Goal: Task Accomplishment & Management: Use online tool/utility

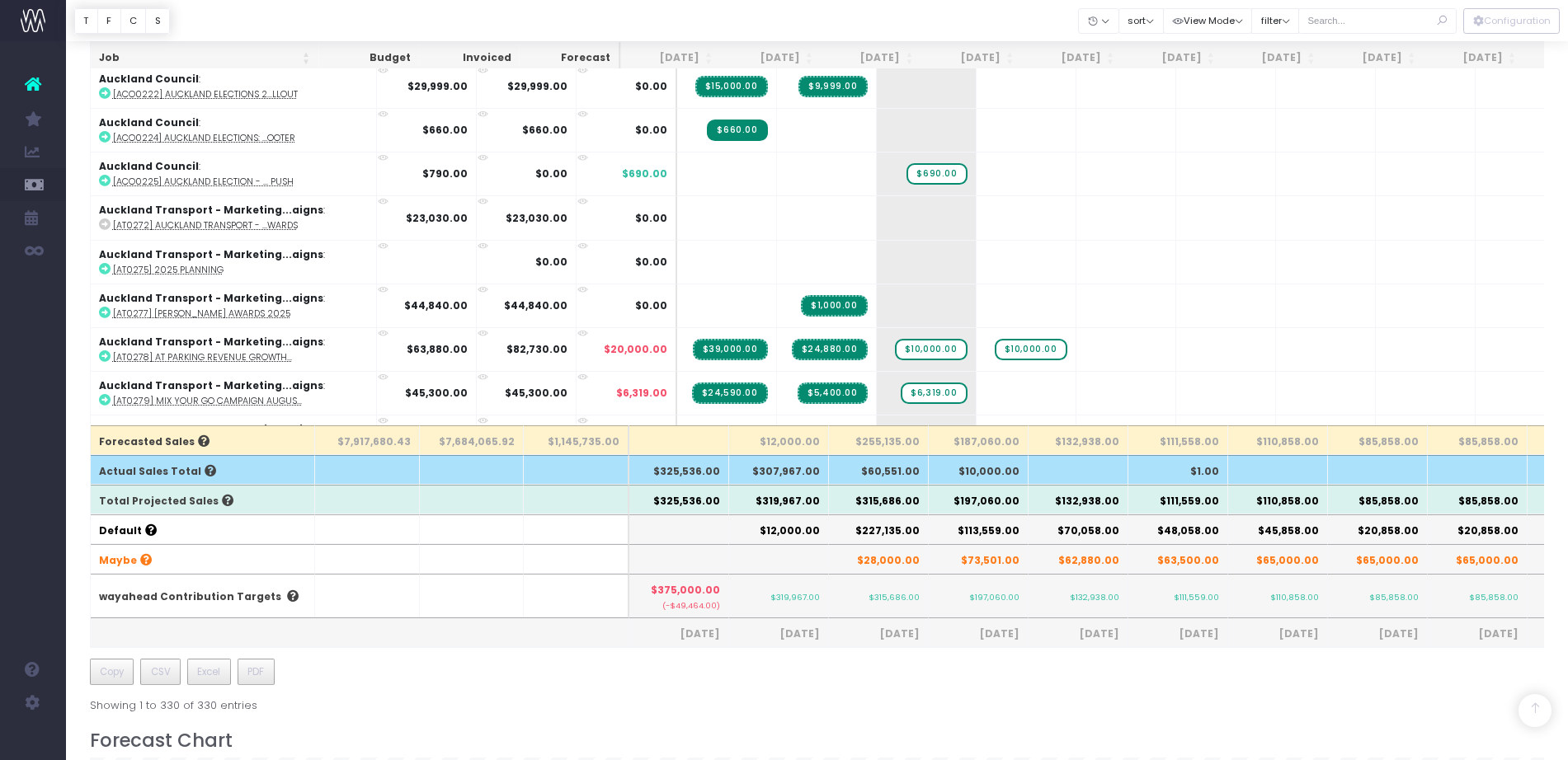
scroll to position [286, 0]
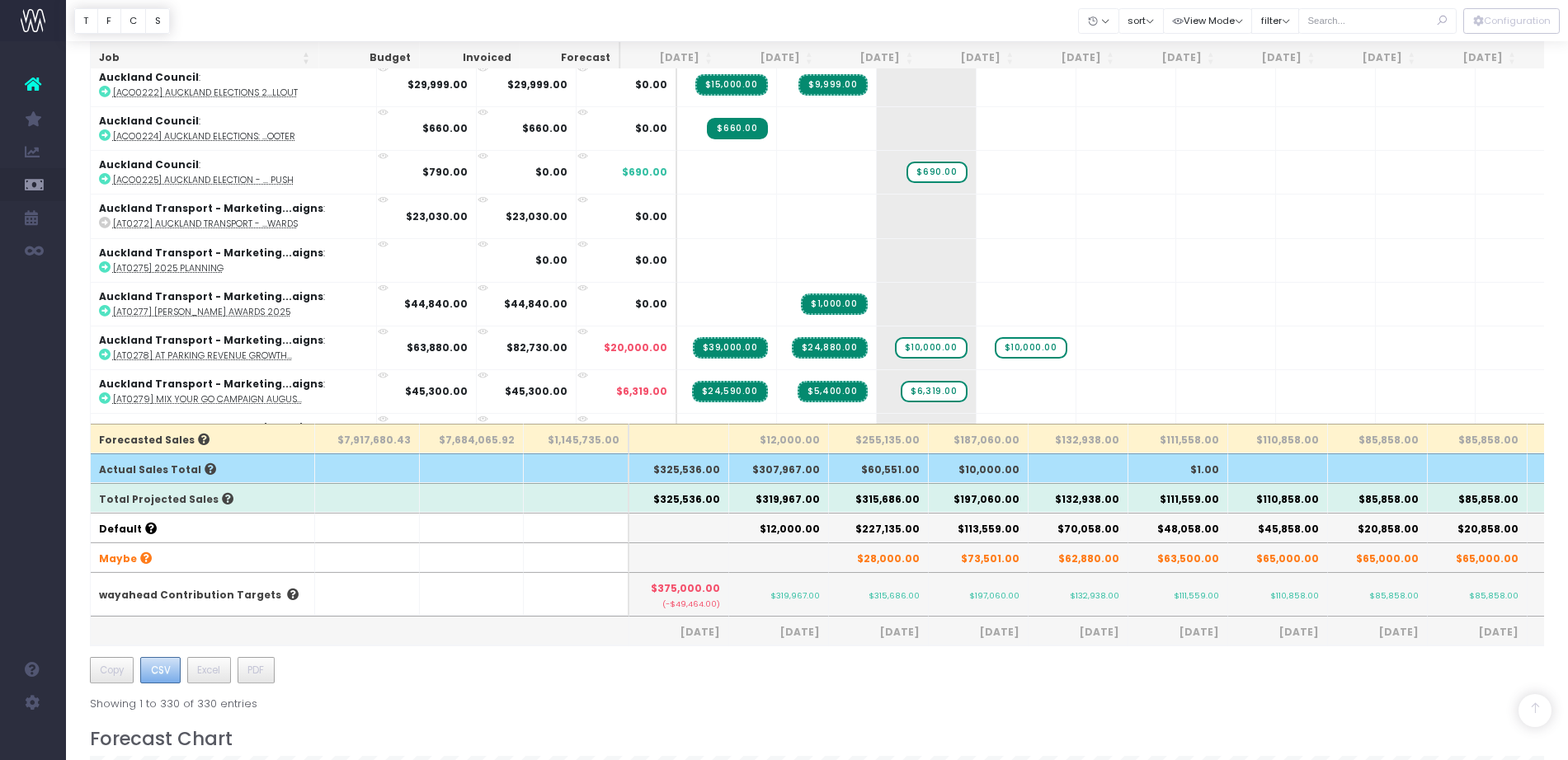
click at [160, 671] on span "CSV" at bounding box center [161, 670] width 20 height 14
click at [1342, 18] on input "text" at bounding box center [1377, 21] width 158 height 25
type input "audo"
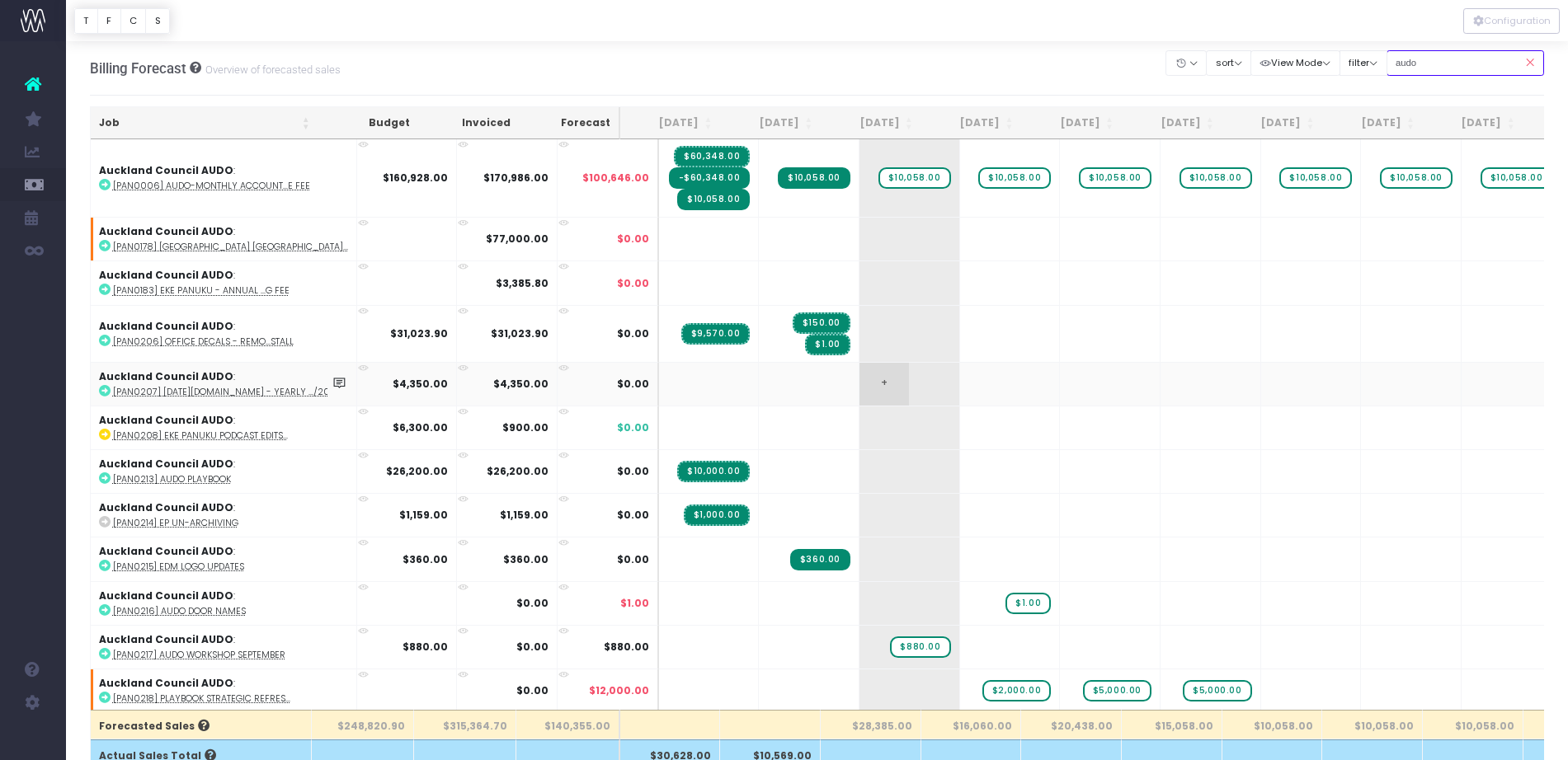
scroll to position [251, 0]
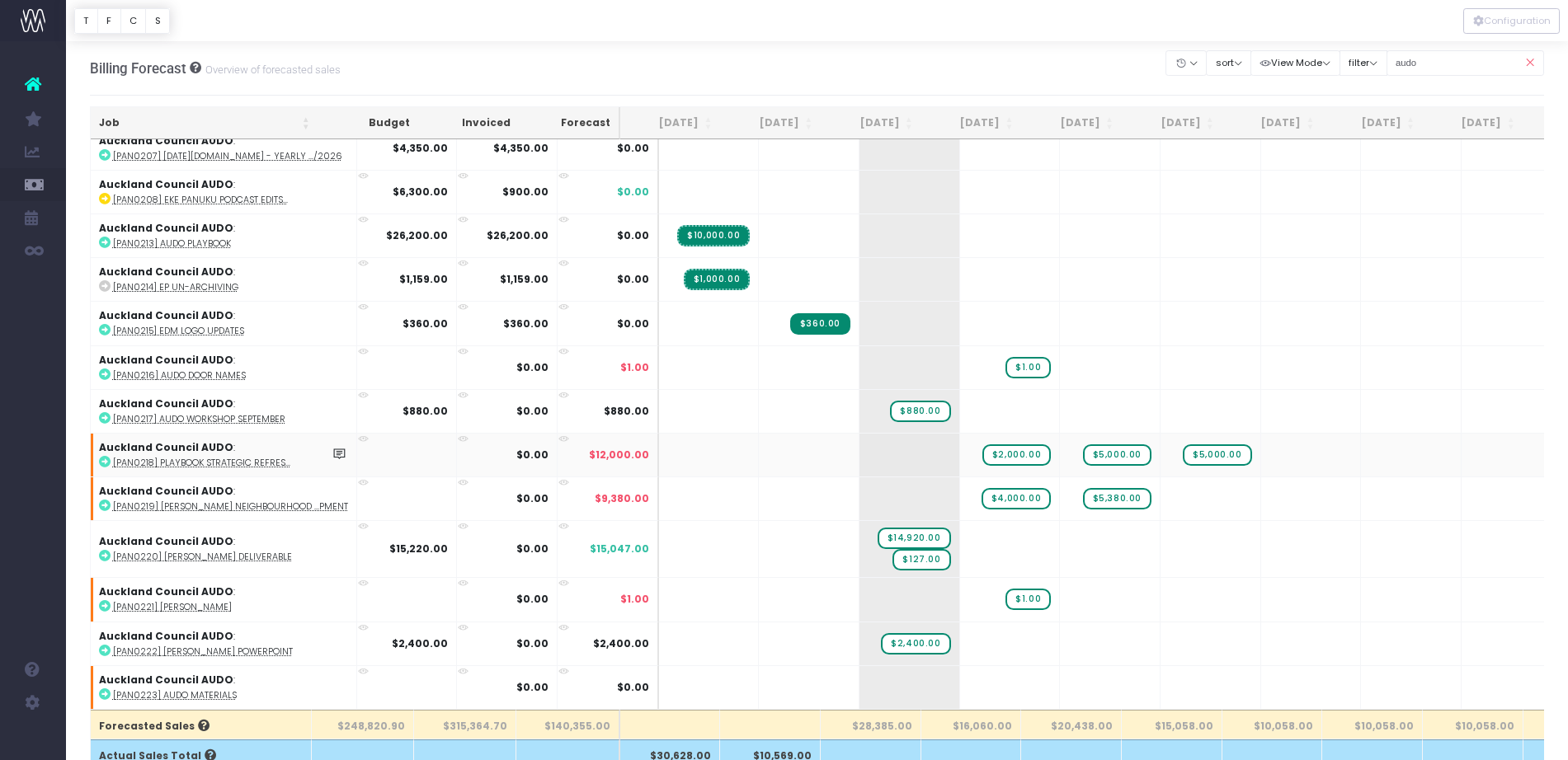
click at [217, 456] on abbr "[PAN0218] Playbook Strategic Refres..." at bounding box center [202, 463] width 177 height 13
click at [261, 501] on abbr "[PAN0219] [PERSON_NAME] Neighbourhood ...pment" at bounding box center [231, 507] width 235 height 13
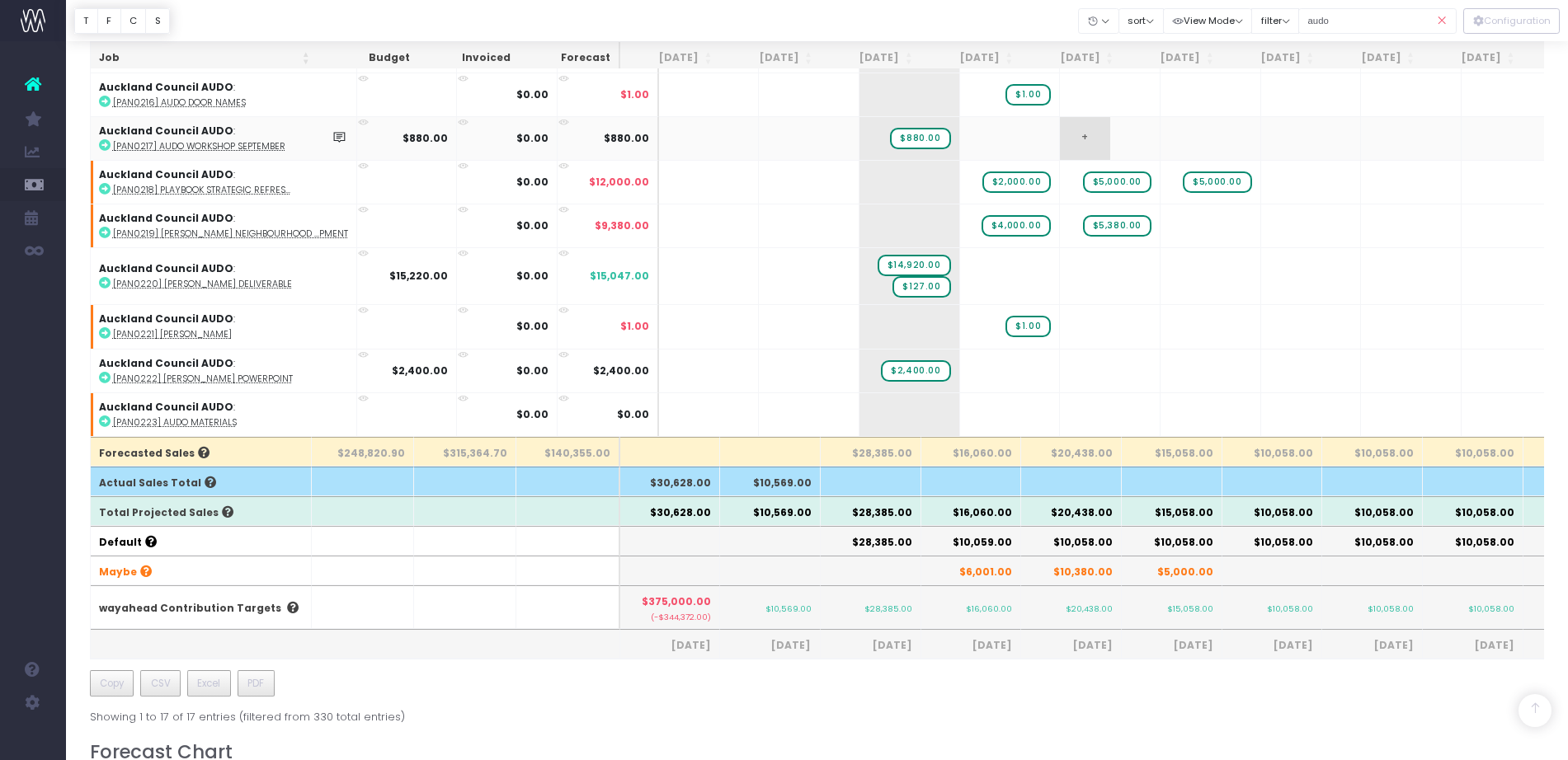
scroll to position [272, 0]
click at [1442, 23] on icon at bounding box center [1442, 21] width 29 height 33
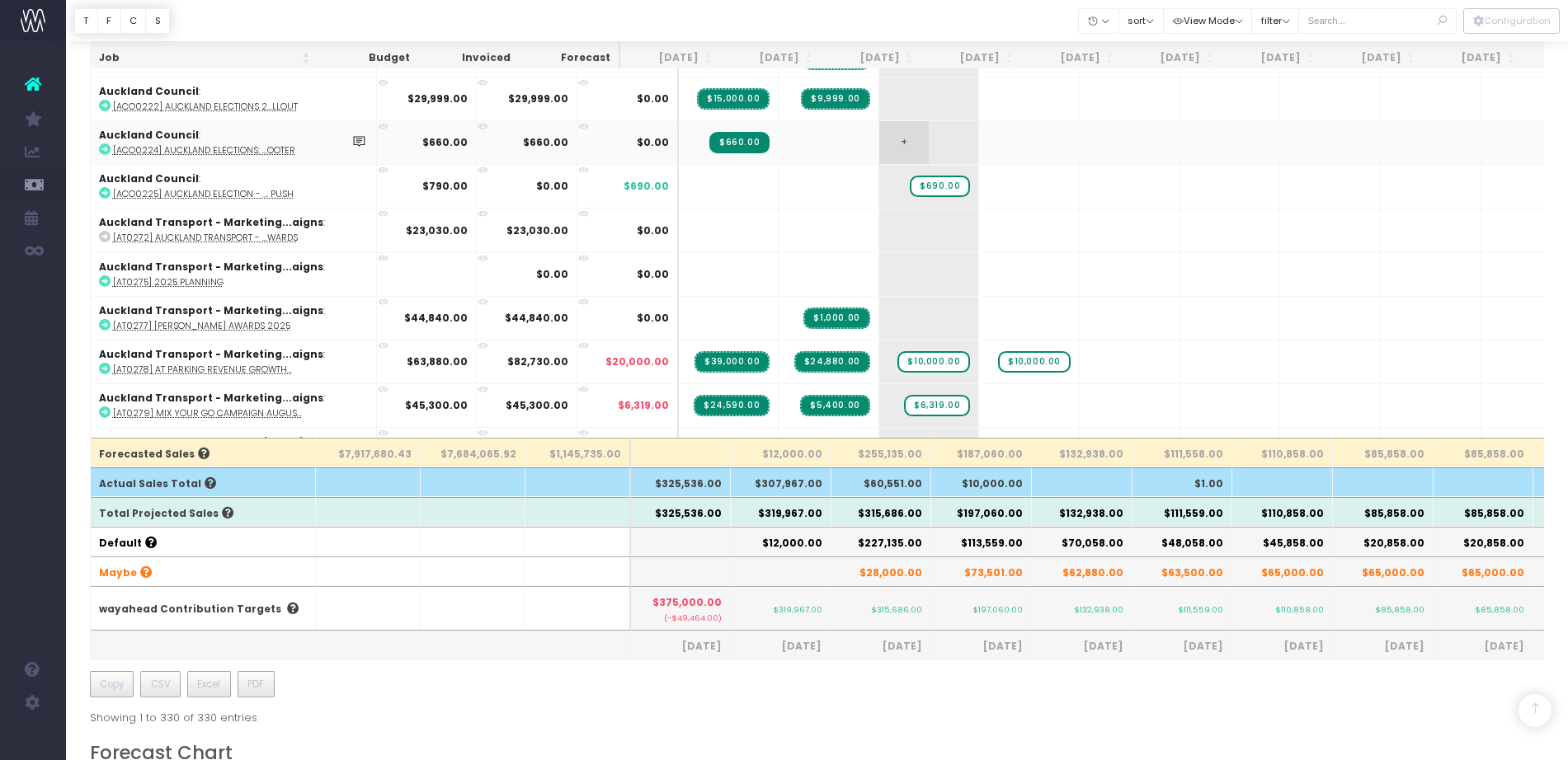
scroll to position [0, 0]
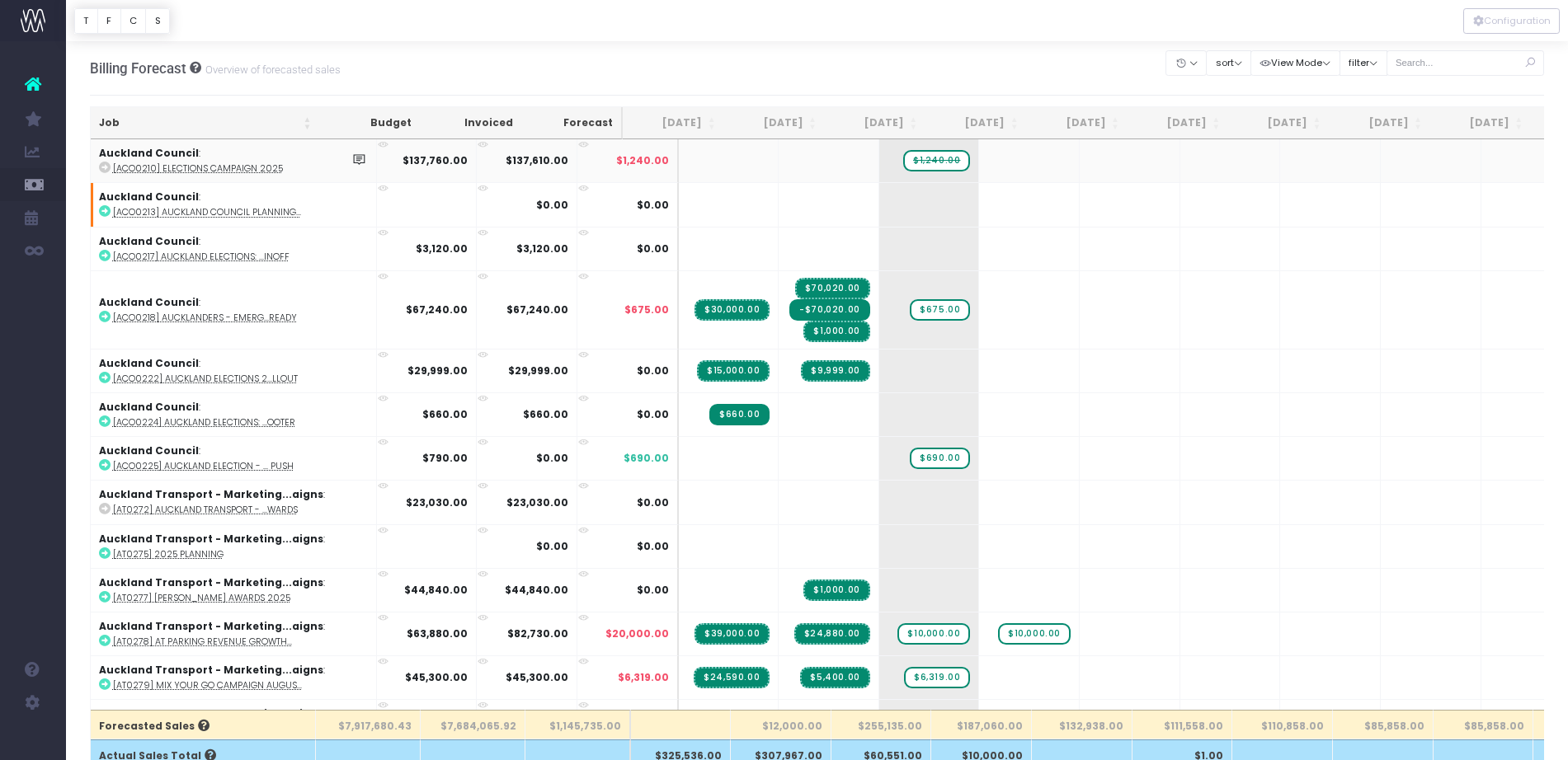
click at [138, 168] on abbr "[ACO0210] Elections Campaign 2025" at bounding box center [198, 169] width 170 height 13
click at [1367, 69] on button "filter" at bounding box center [1363, 63] width 48 height 25
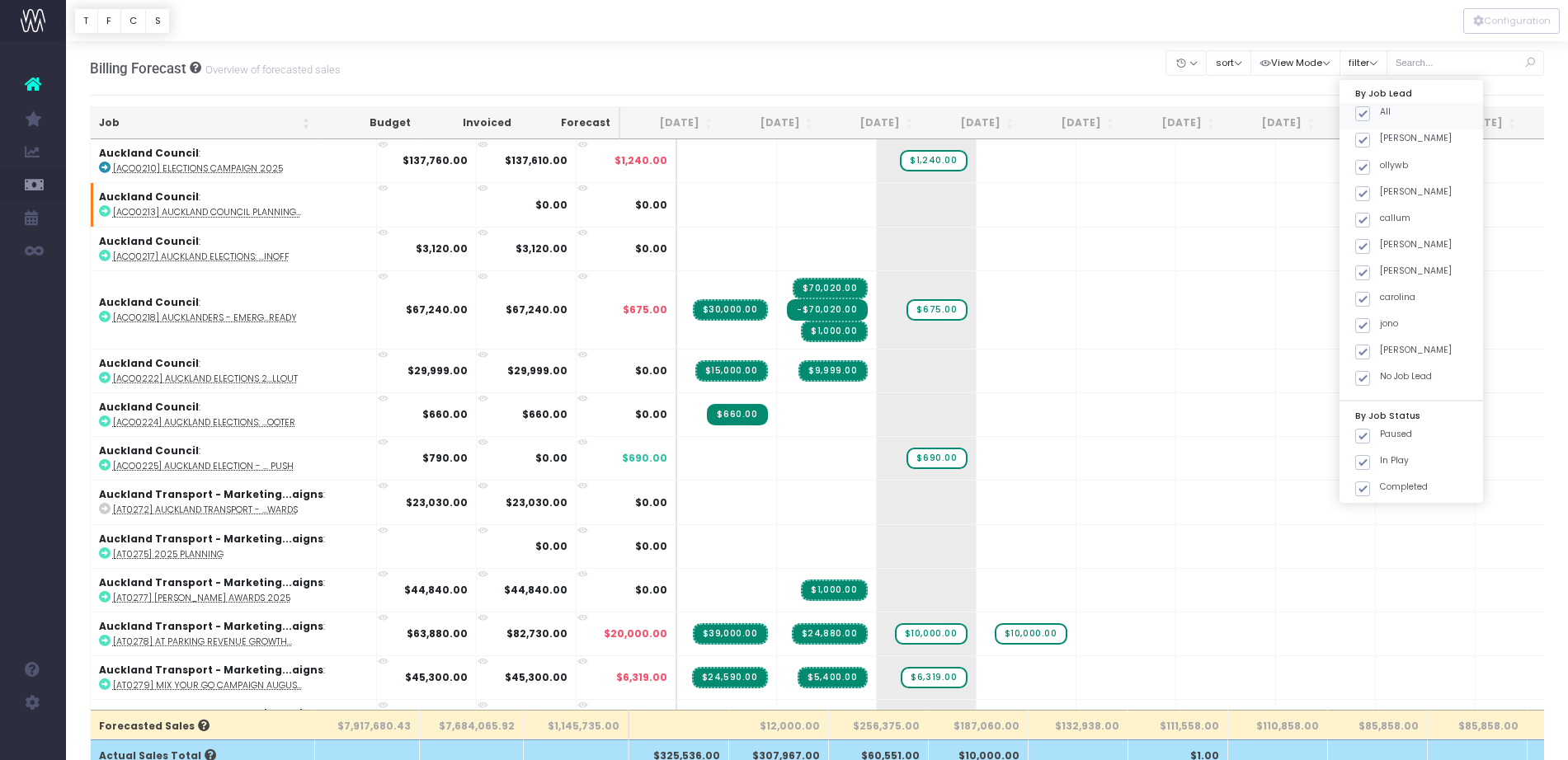
click at [1378, 111] on label "All" at bounding box center [1373, 112] width 35 height 14
click at [1380, 111] on input "All" at bounding box center [1385, 111] width 11 height 11
checkbox input "false"
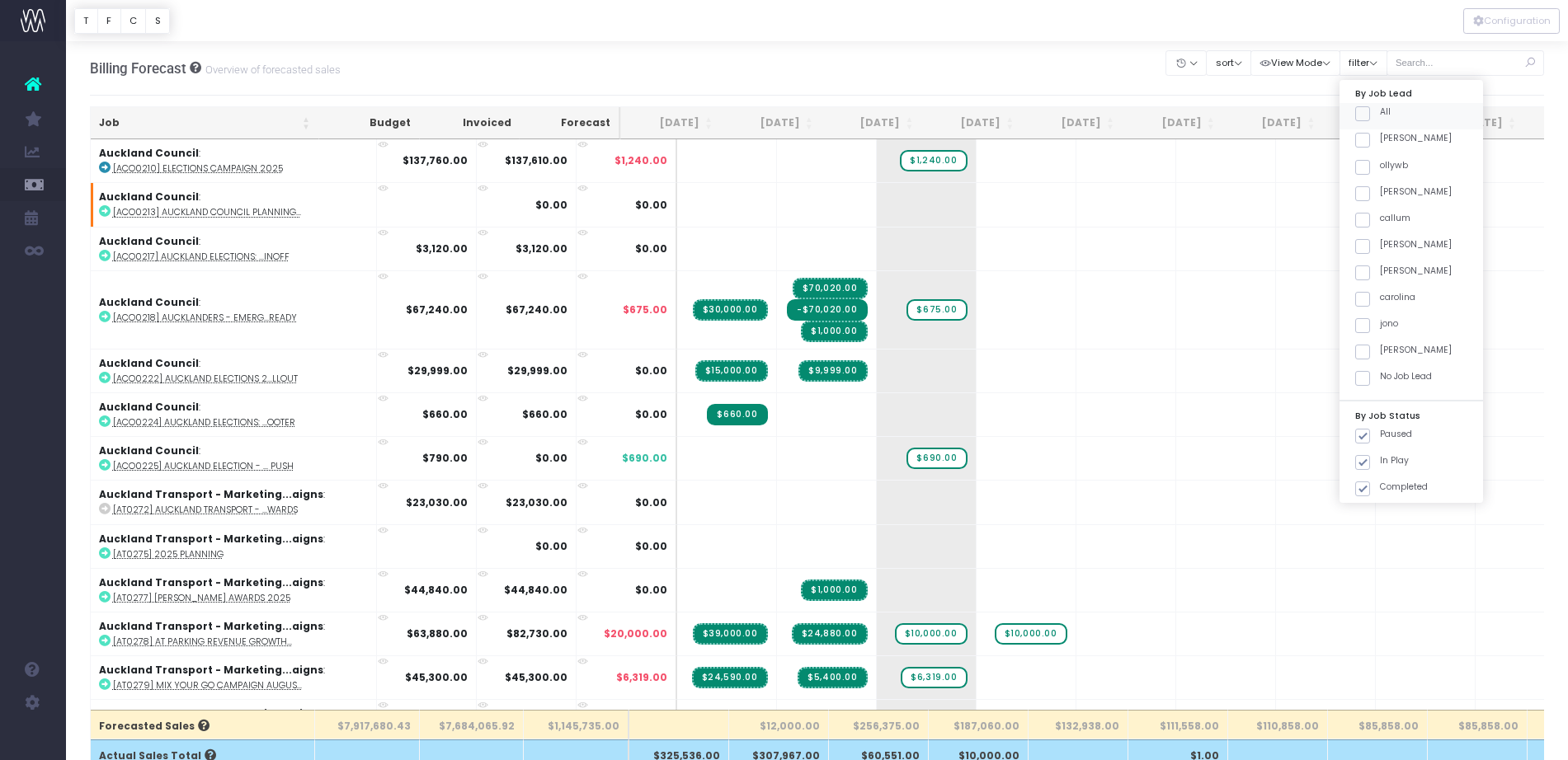
checkbox input "false"
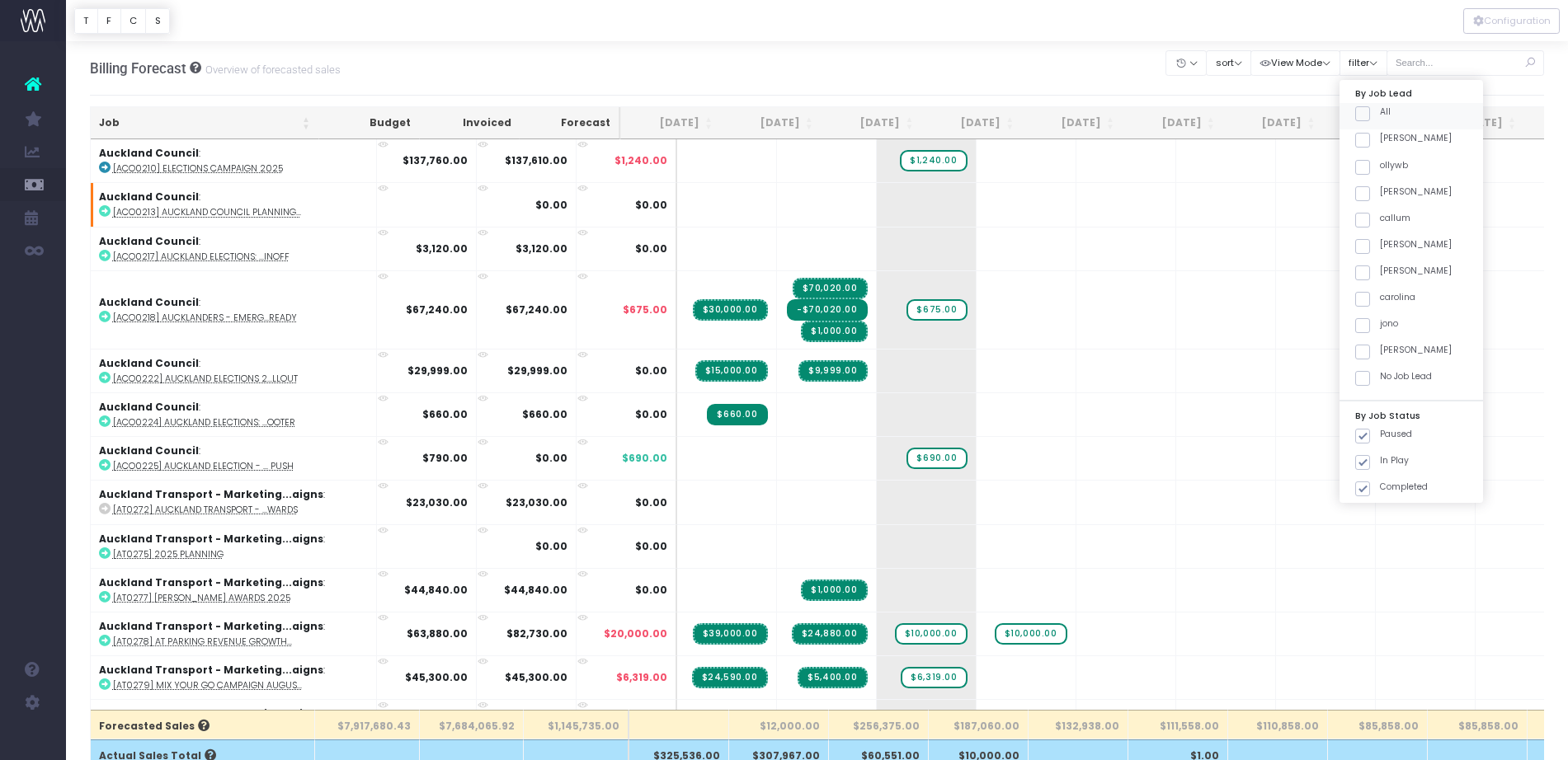
checkbox input "false"
click at [1360, 194] on span at bounding box center [1363, 193] width 14 height 14
click at [1380, 194] on input "[PERSON_NAME]" at bounding box center [1385, 191] width 11 height 11
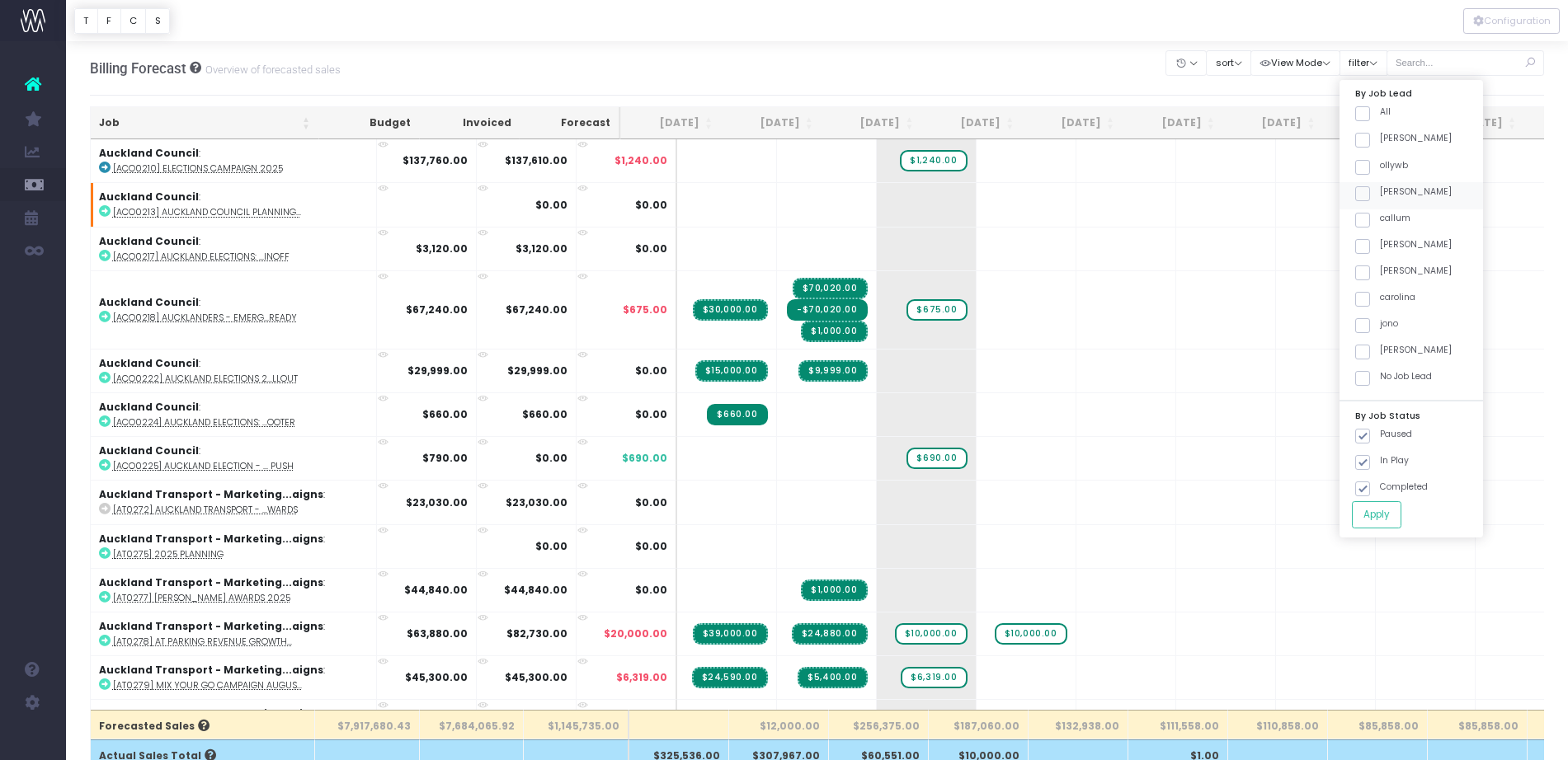
checkbox input "true"
click at [1395, 511] on button "Apply" at bounding box center [1376, 515] width 50 height 27
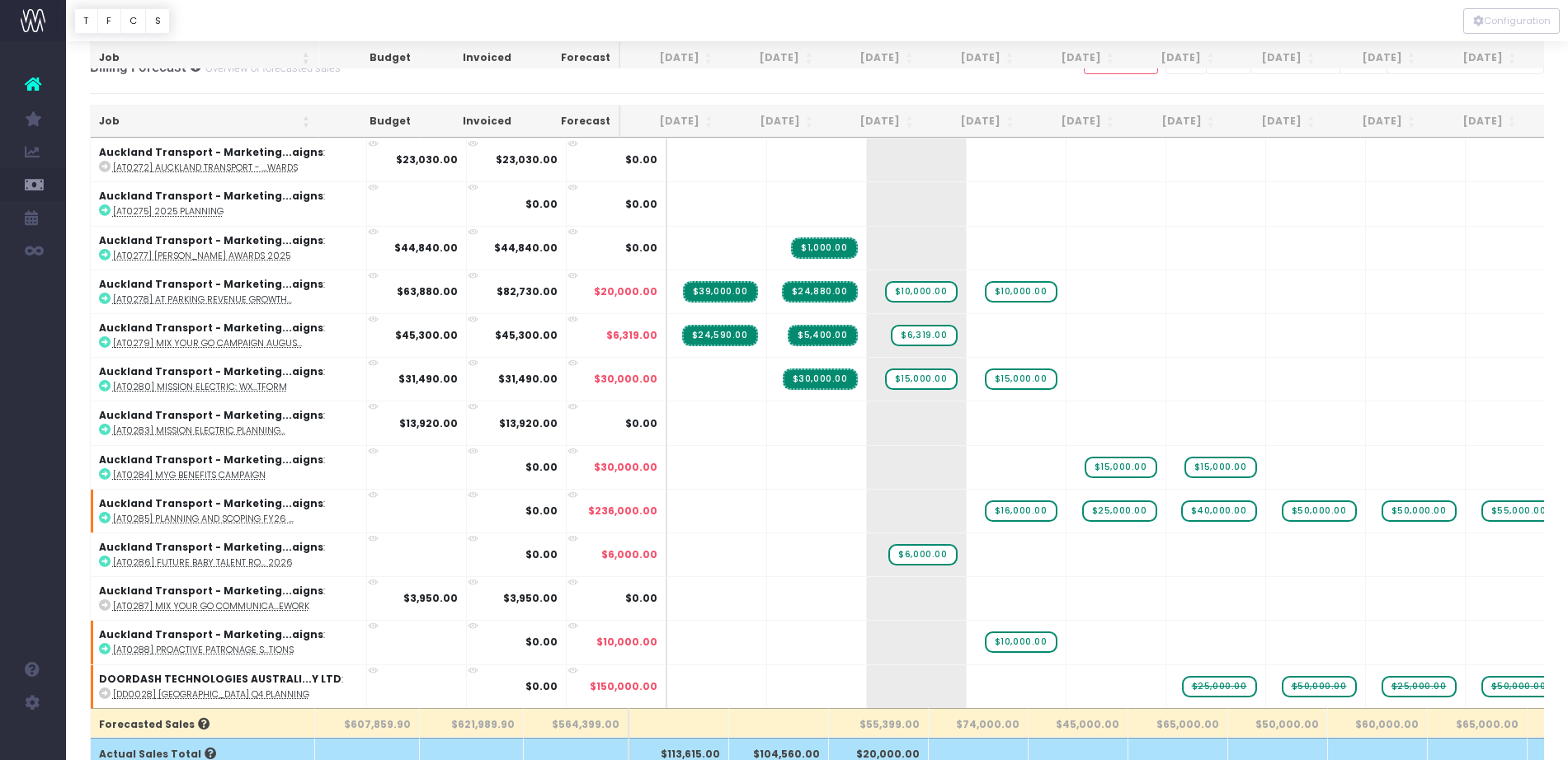
scroll to position [888, 0]
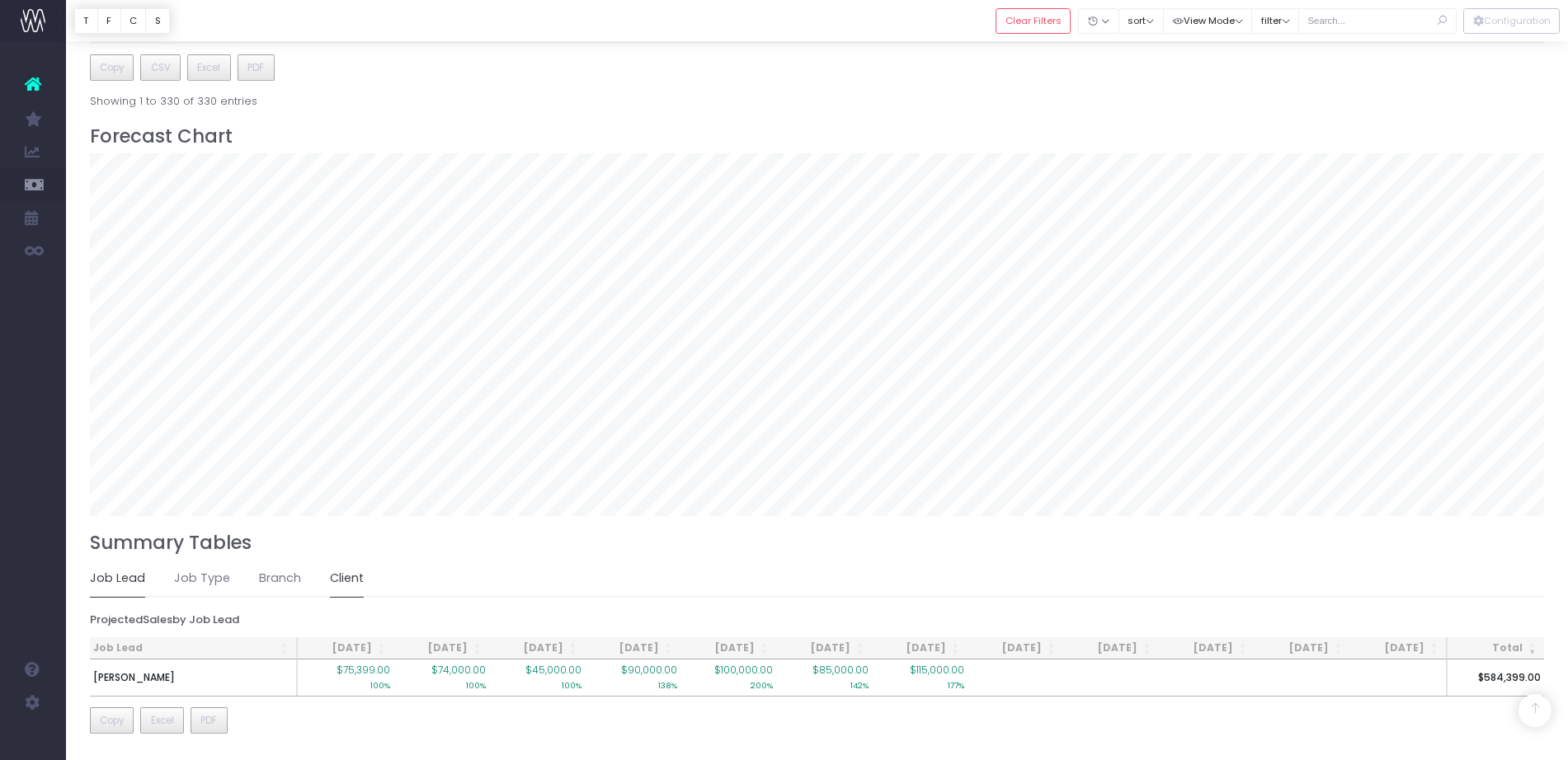
click at [353, 576] on link "Client" at bounding box center [346, 578] width 33 height 38
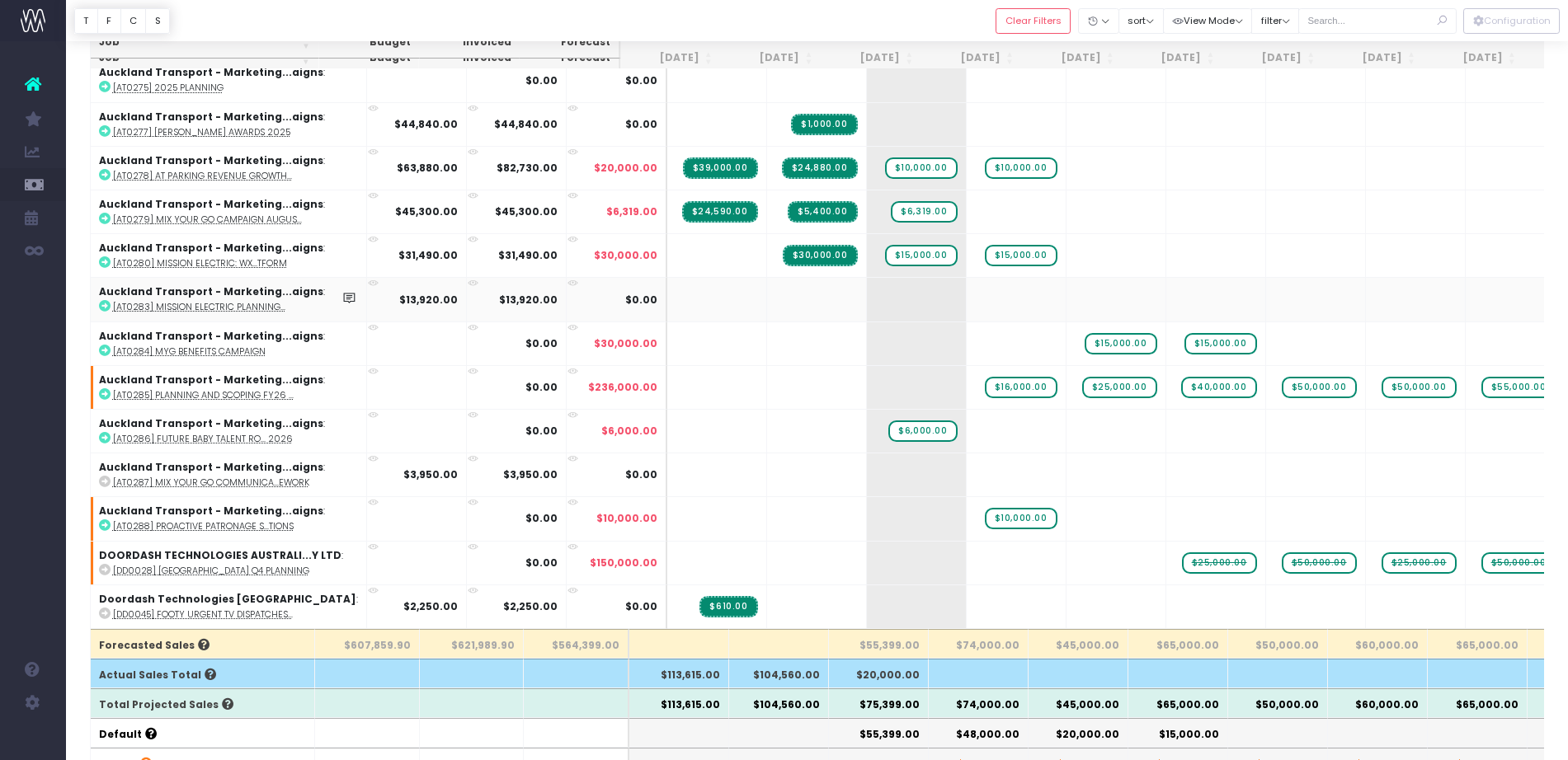
scroll to position [0, 0]
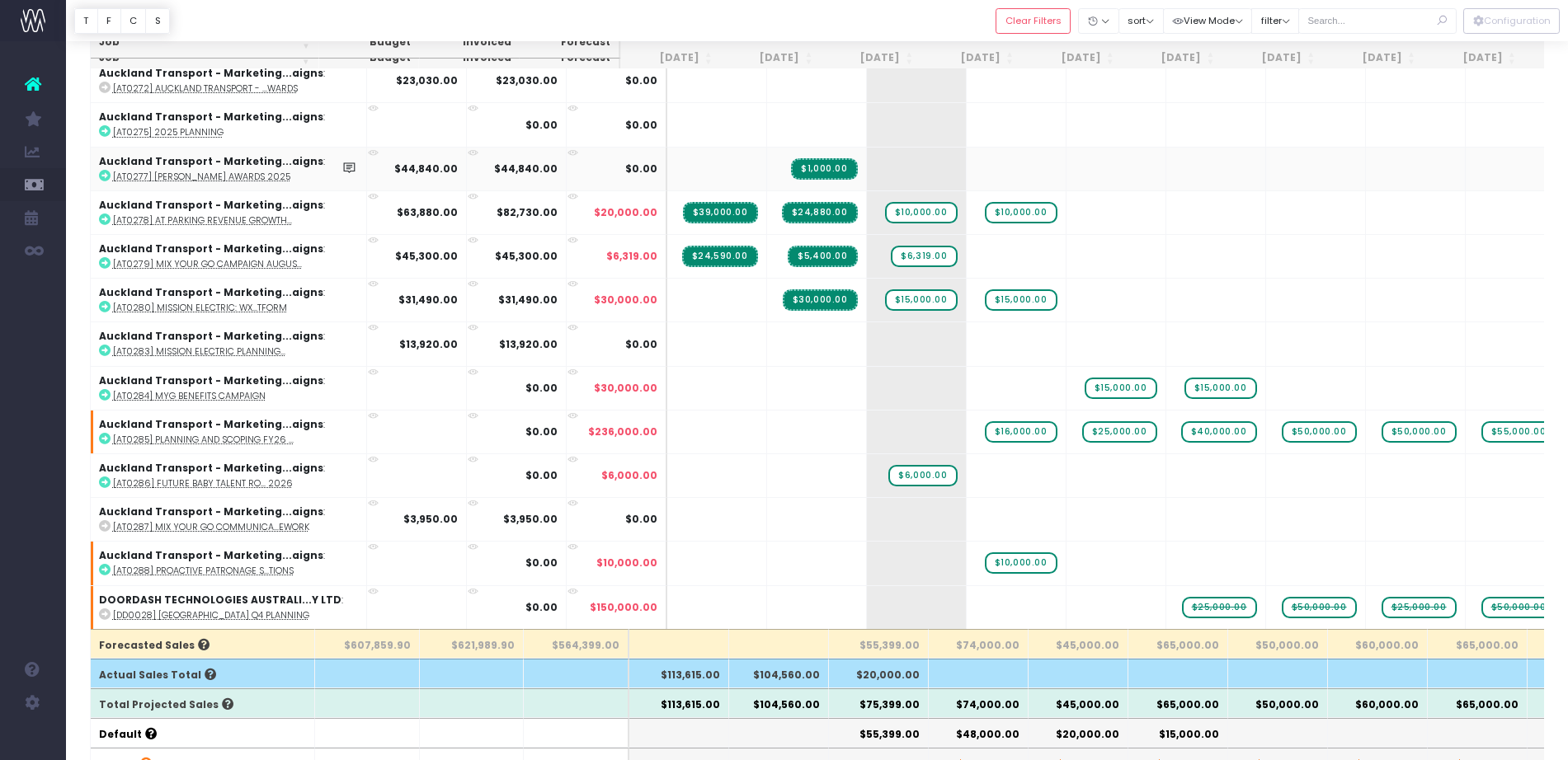
click at [159, 174] on abbr "[AT0277] [PERSON_NAME] Awards 2025" at bounding box center [202, 177] width 177 height 13
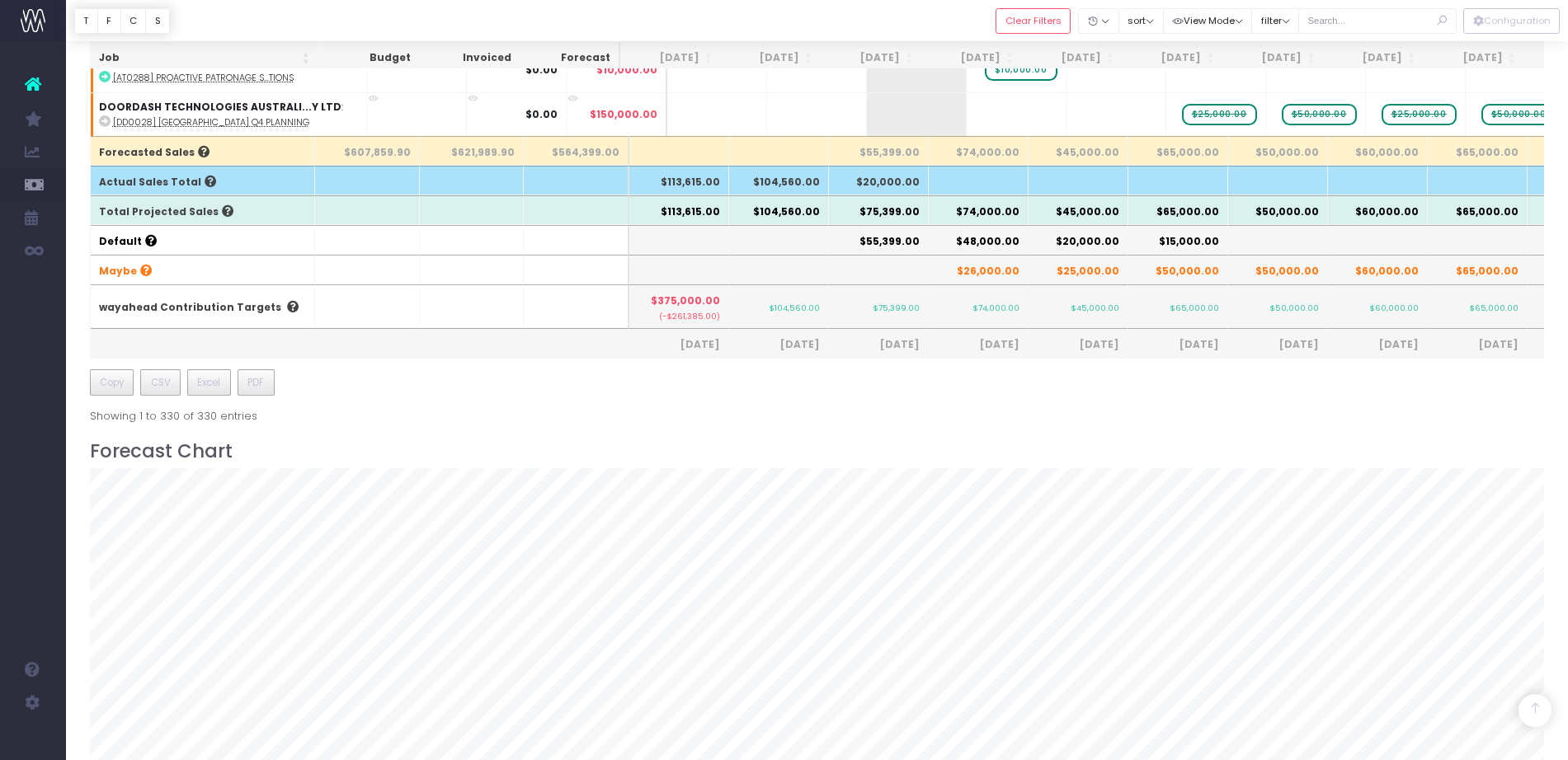
scroll to position [572, 0]
click at [1053, 24] on button "Clear Filters" at bounding box center [1033, 21] width 75 height 25
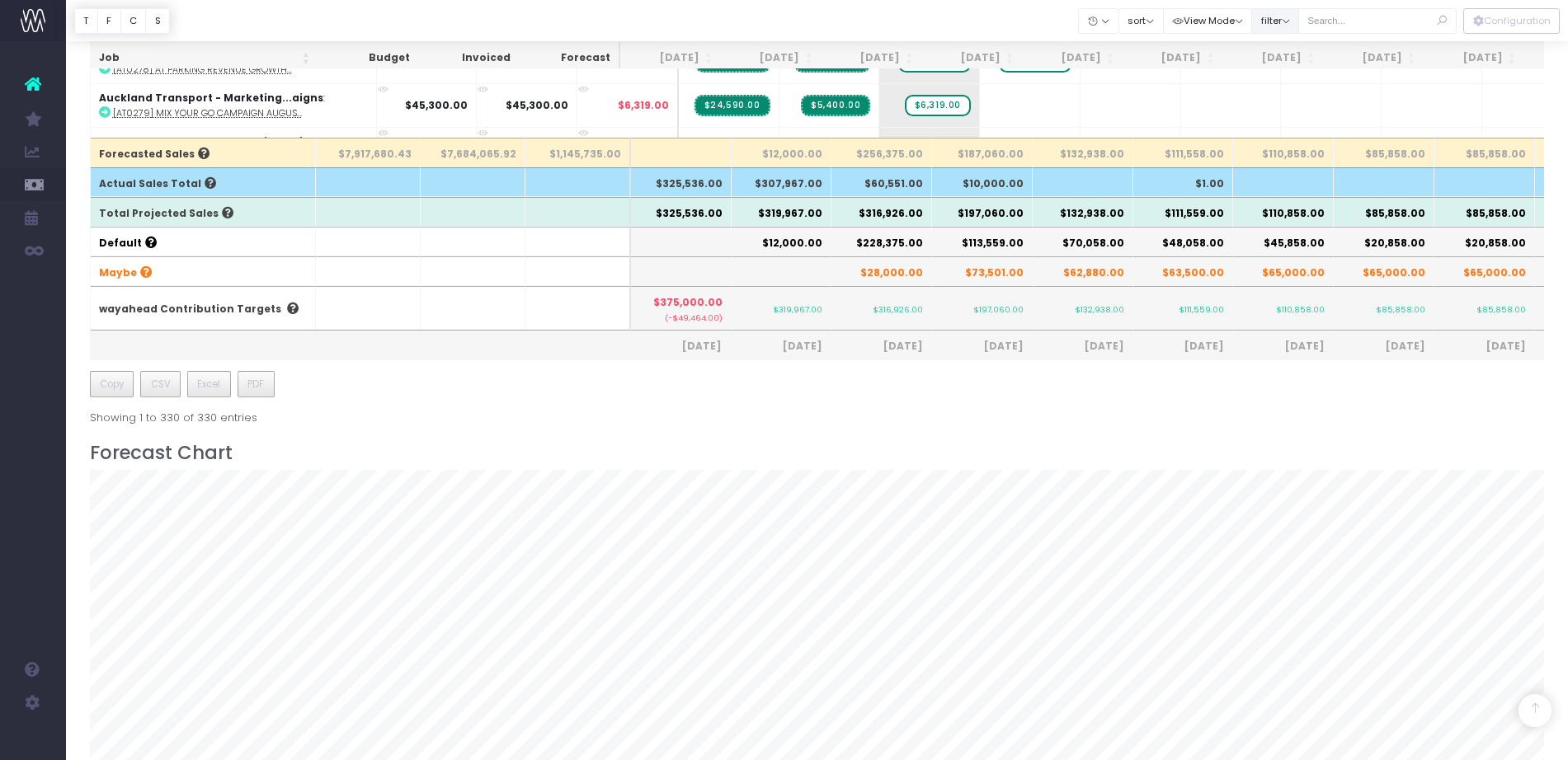
click at [1268, 14] on button "filter" at bounding box center [1275, 21] width 48 height 25
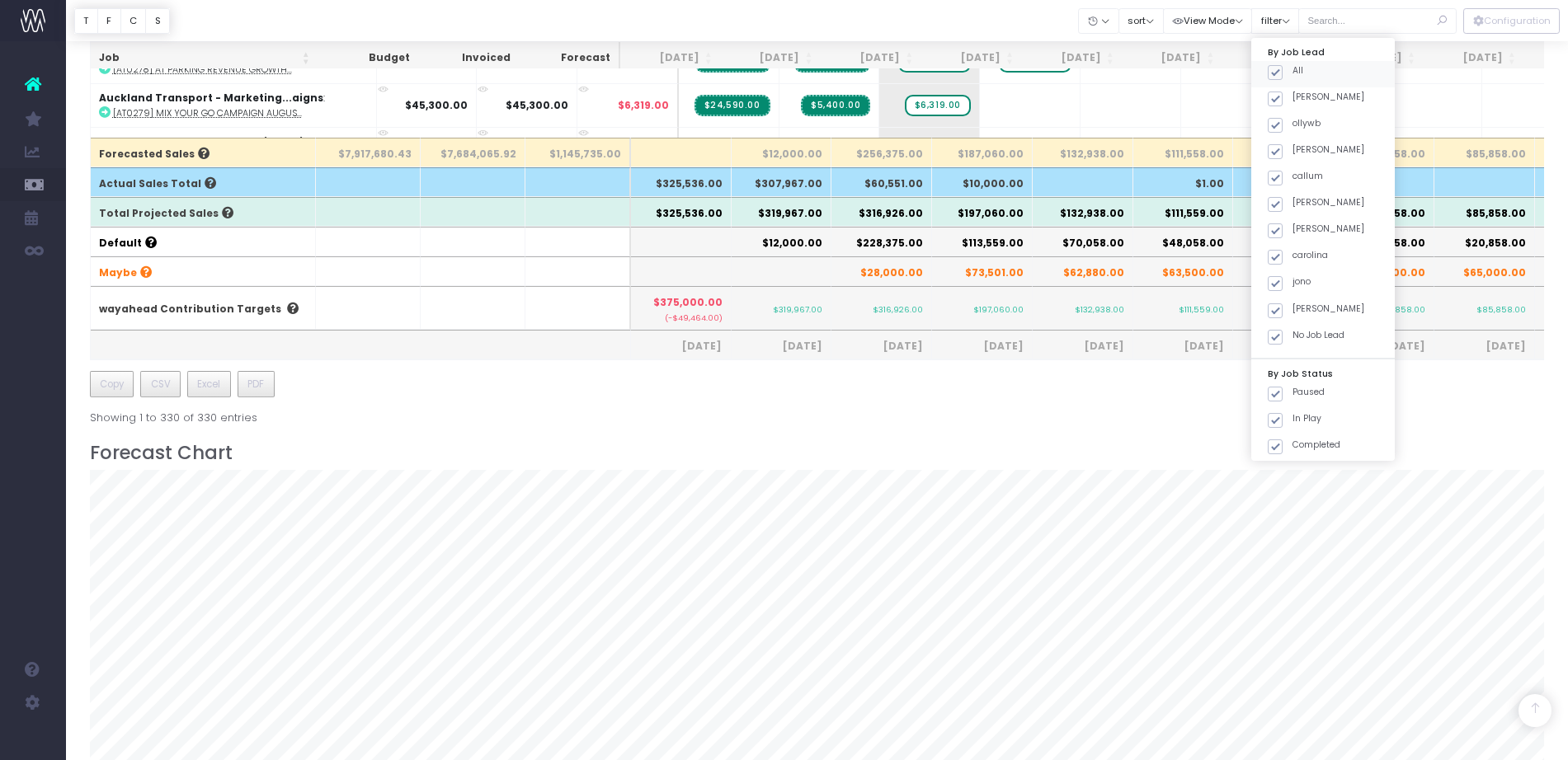
click at [1282, 76] on span at bounding box center [1275, 72] width 14 height 14
click at [1292, 75] on input "All" at bounding box center [1298, 70] width 11 height 11
checkbox input "false"
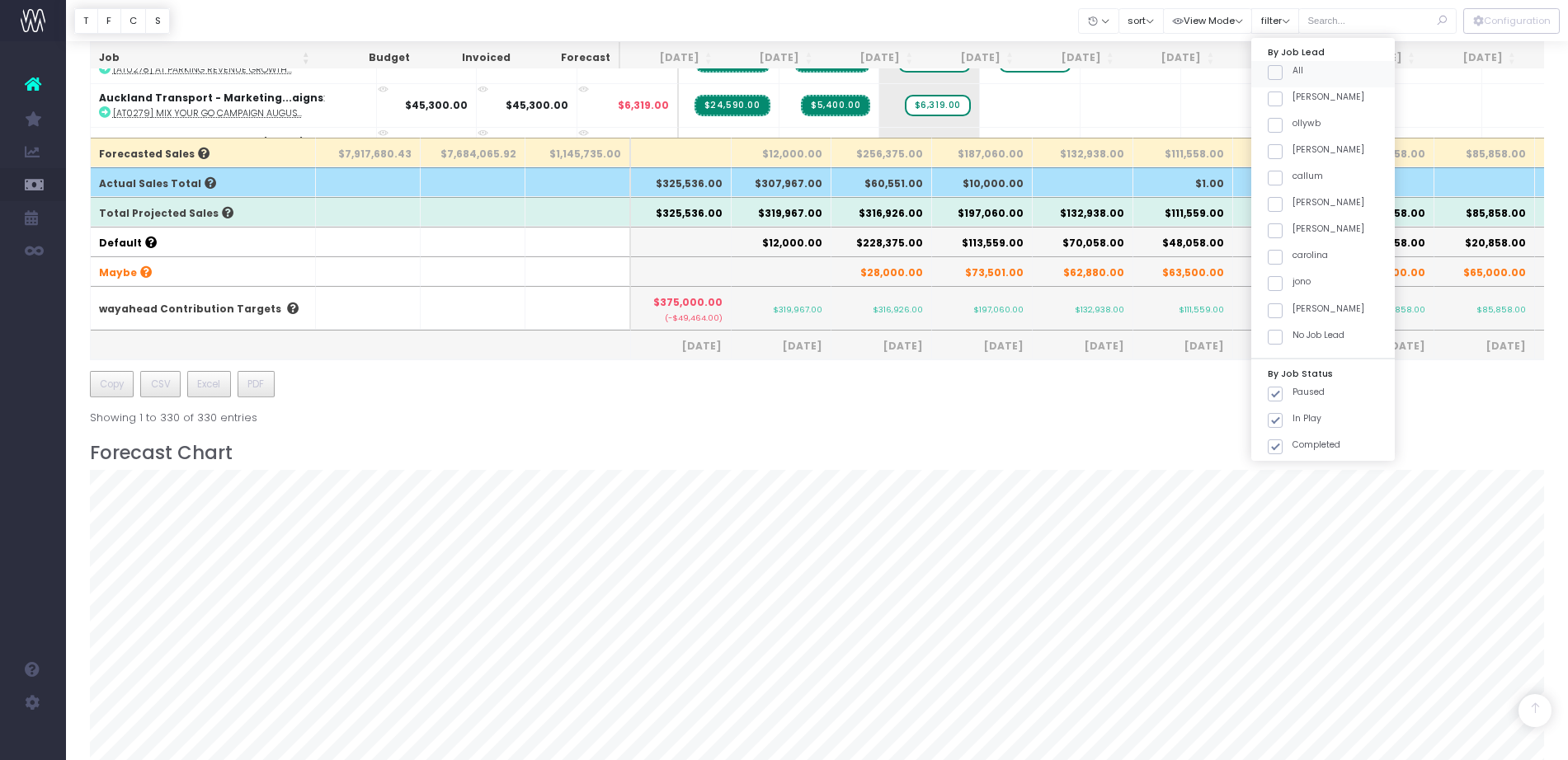
checkbox input "false"
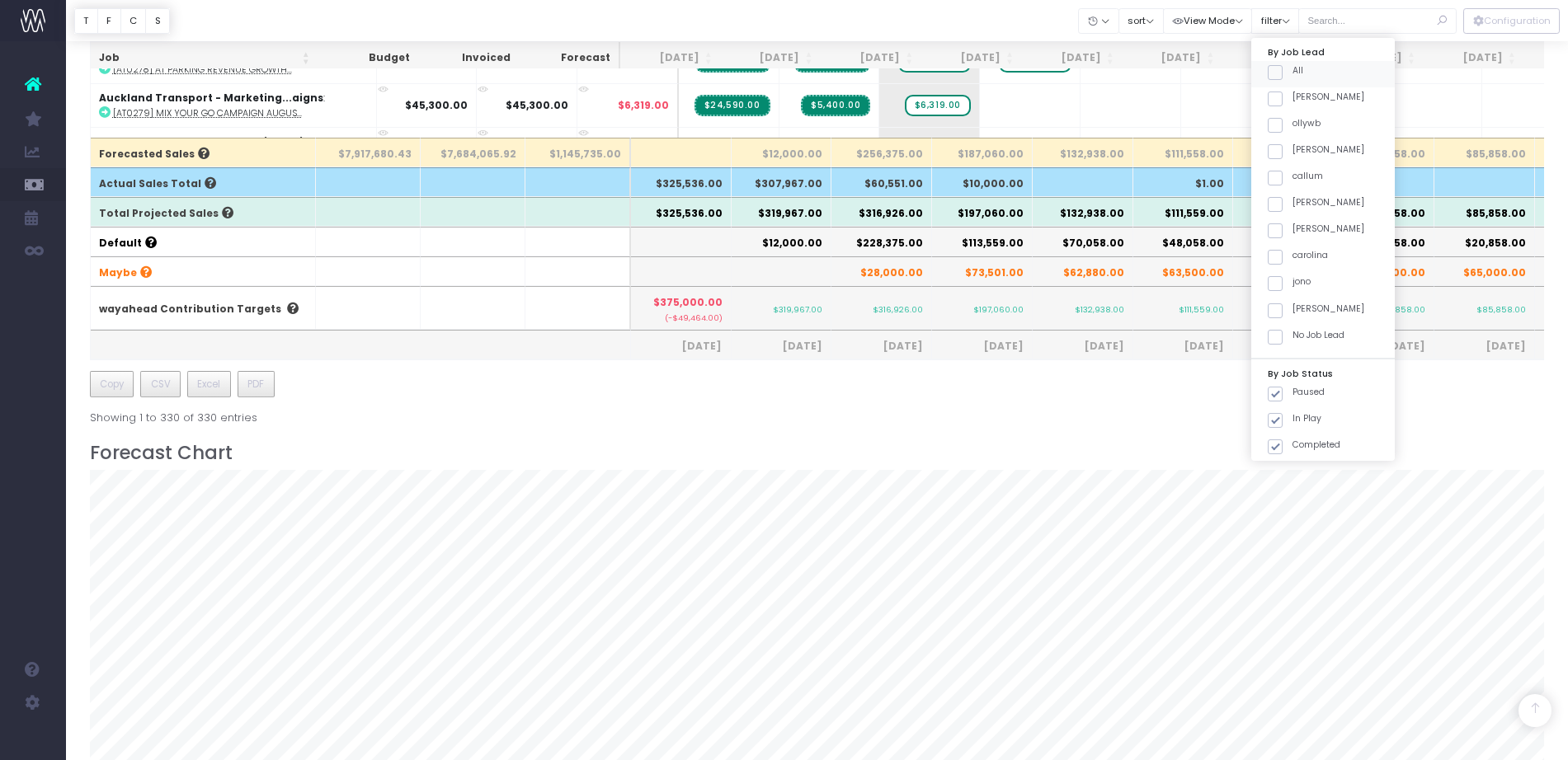
checkbox input "false"
click at [1282, 172] on span at bounding box center [1275, 178] width 14 height 14
click at [1292, 172] on input "callum" at bounding box center [1298, 175] width 11 height 11
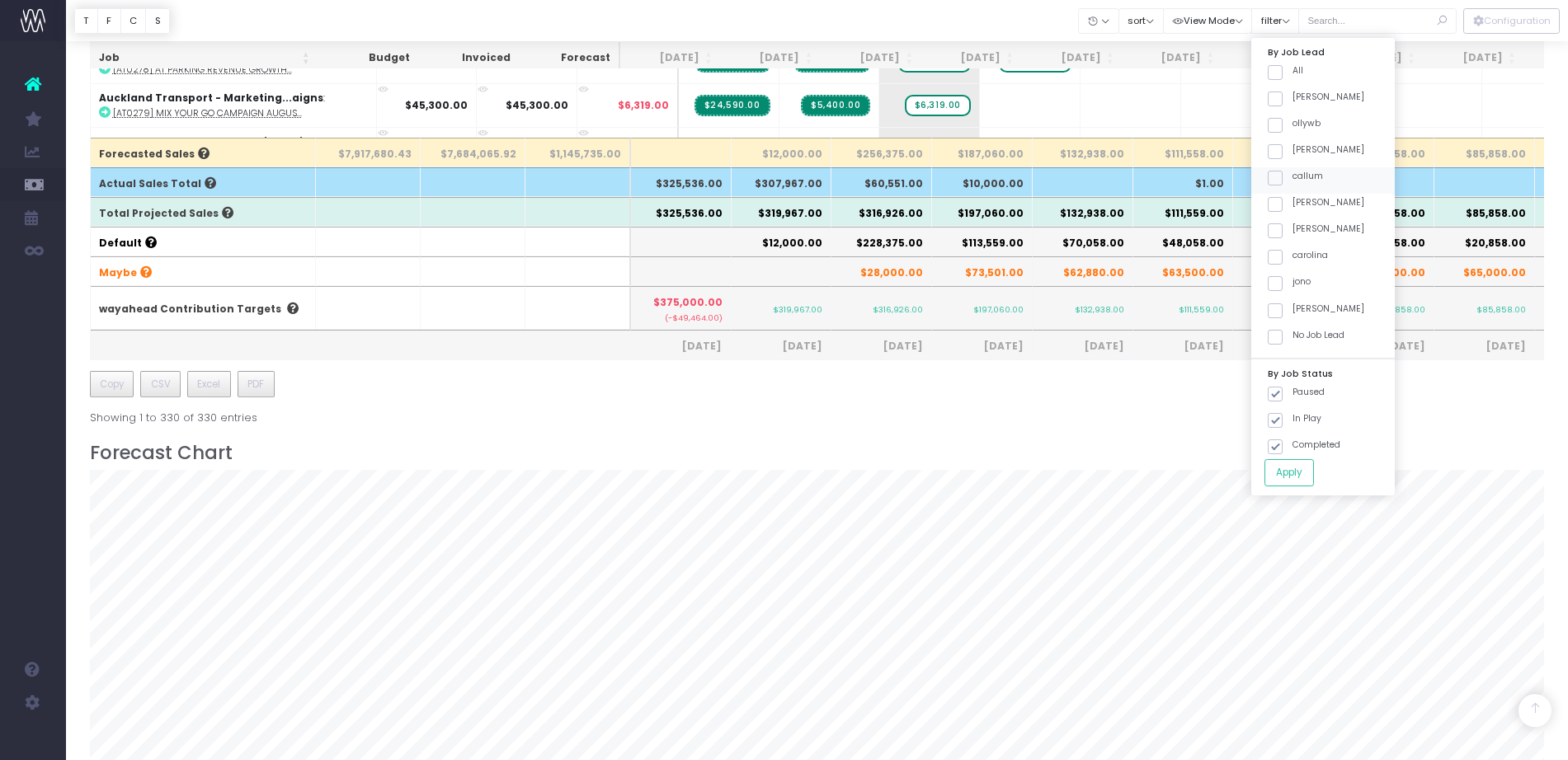
checkbox input "true"
click at [1299, 465] on button "Apply" at bounding box center [1289, 473] width 50 height 27
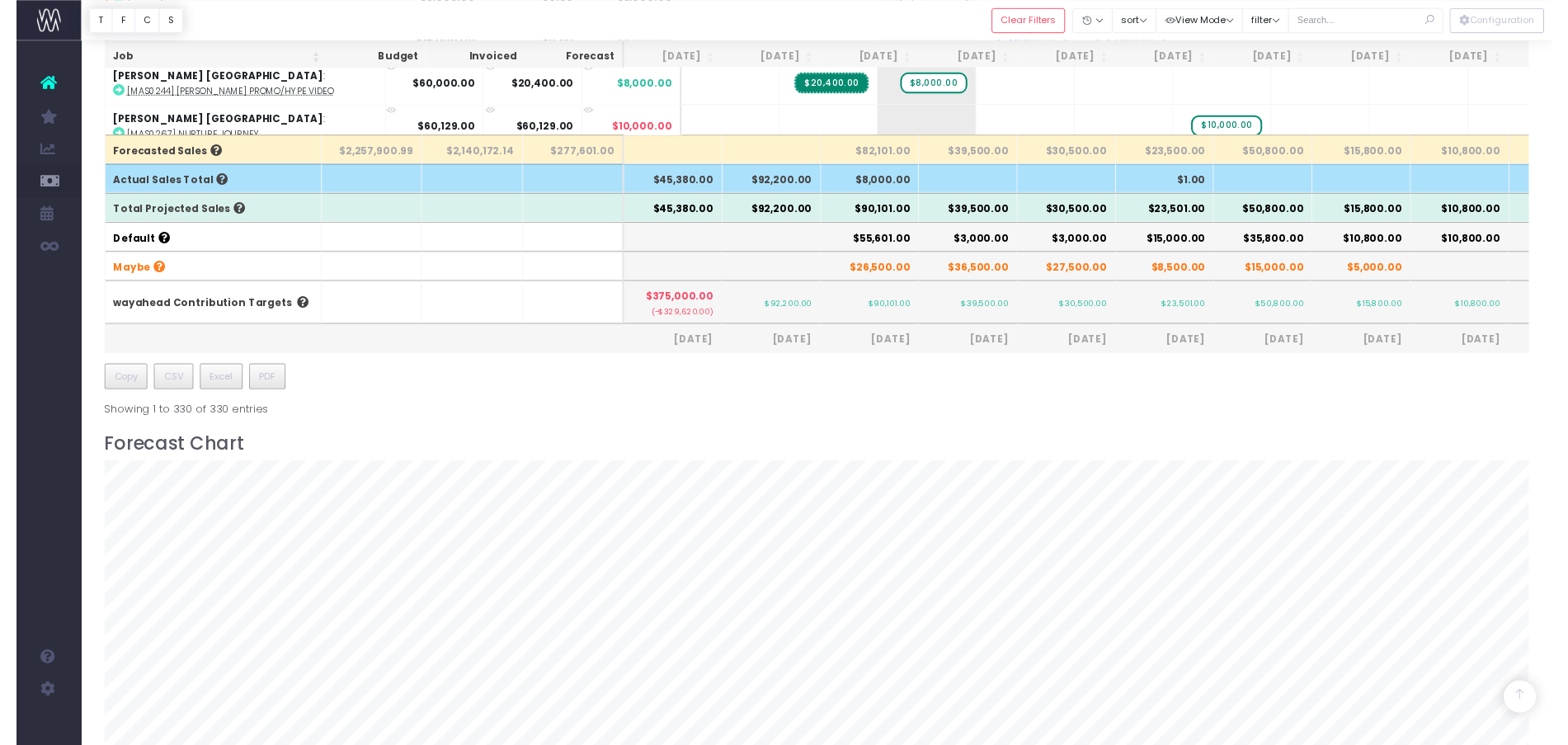
scroll to position [1082, 0]
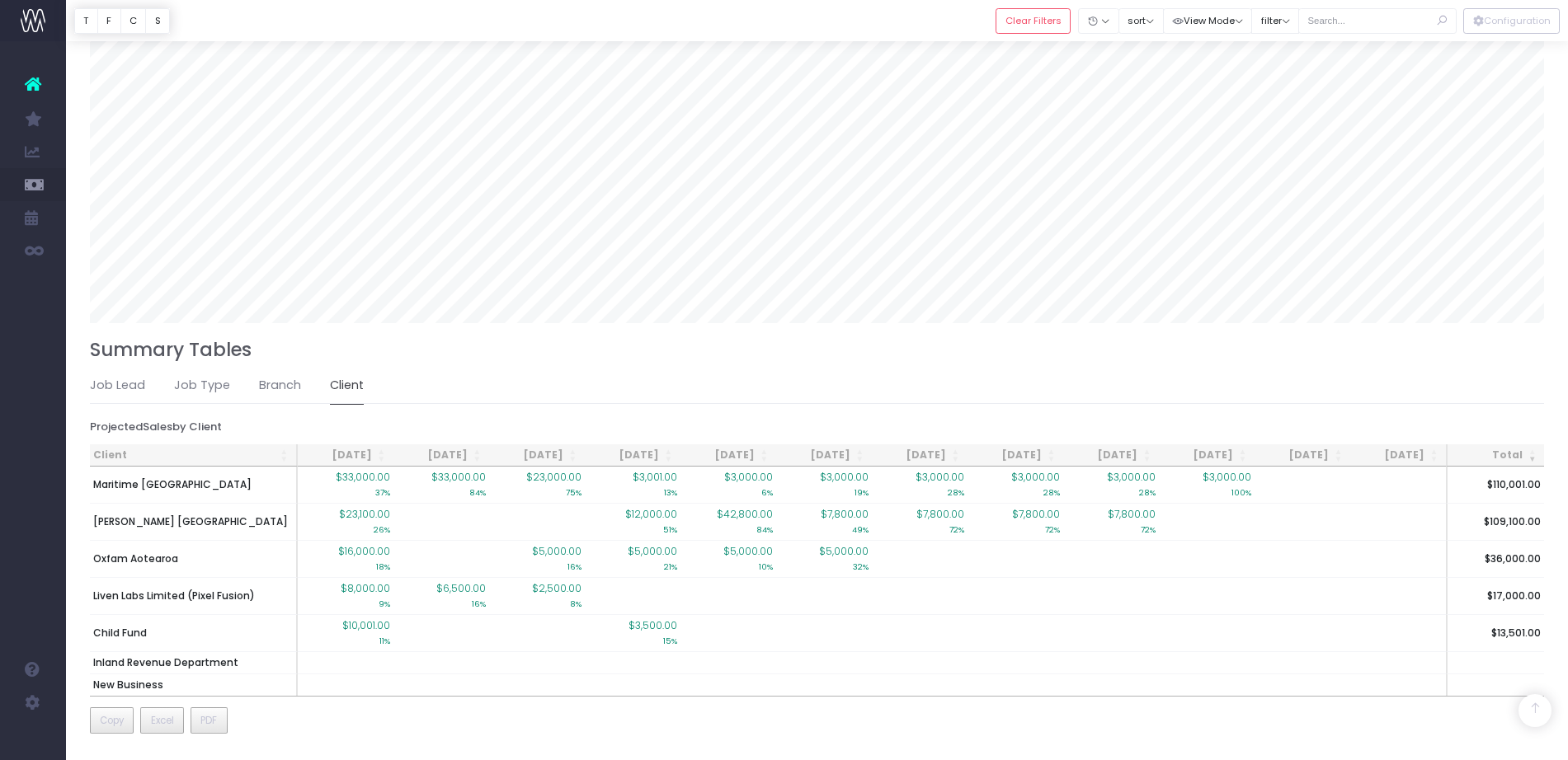
click at [616, 352] on h3 "Summary Tables" at bounding box center [817, 350] width 1455 height 23
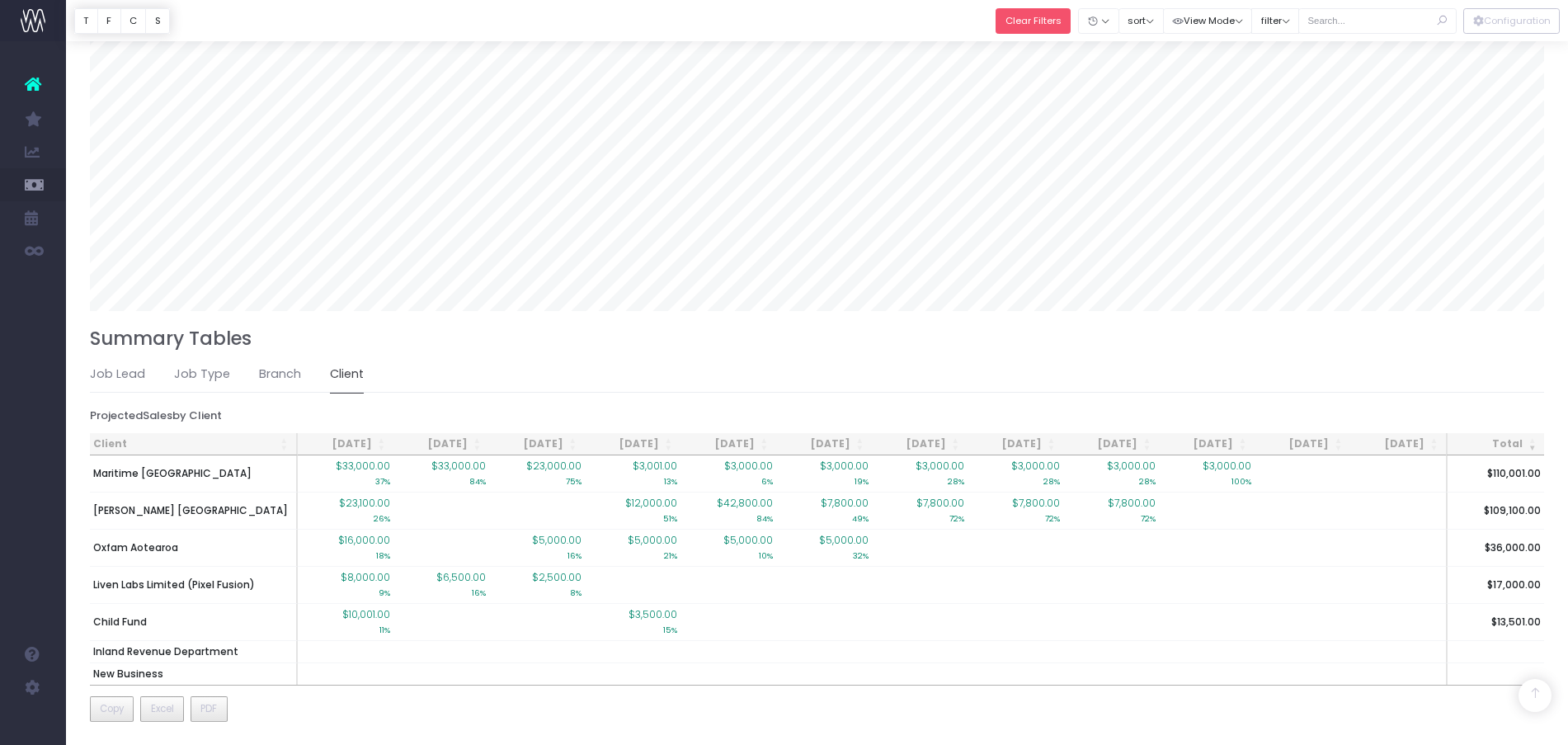
click at [1020, 21] on button "Clear Filters" at bounding box center [1033, 21] width 75 height 25
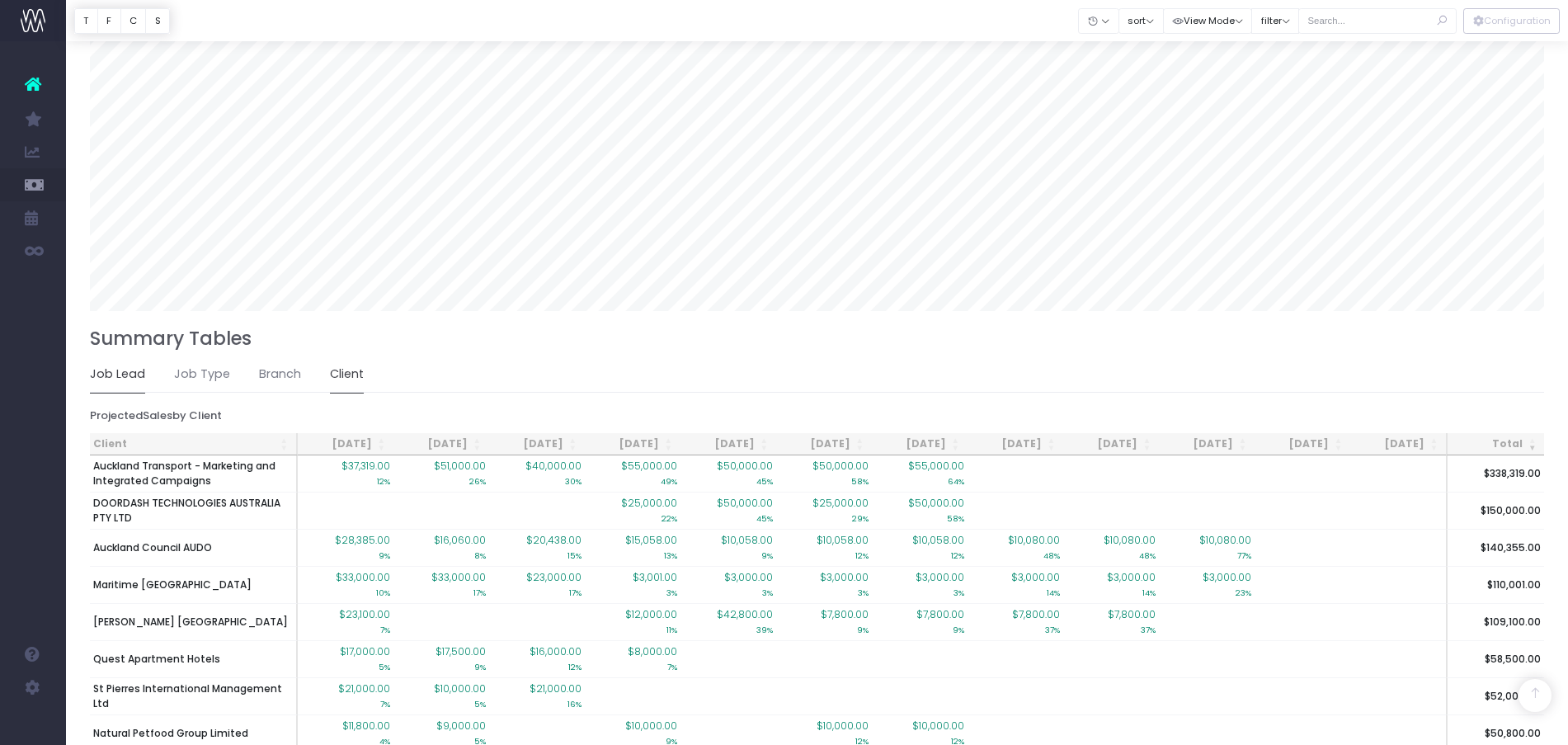
click at [109, 391] on link "Job Lead" at bounding box center [117, 374] width 55 height 38
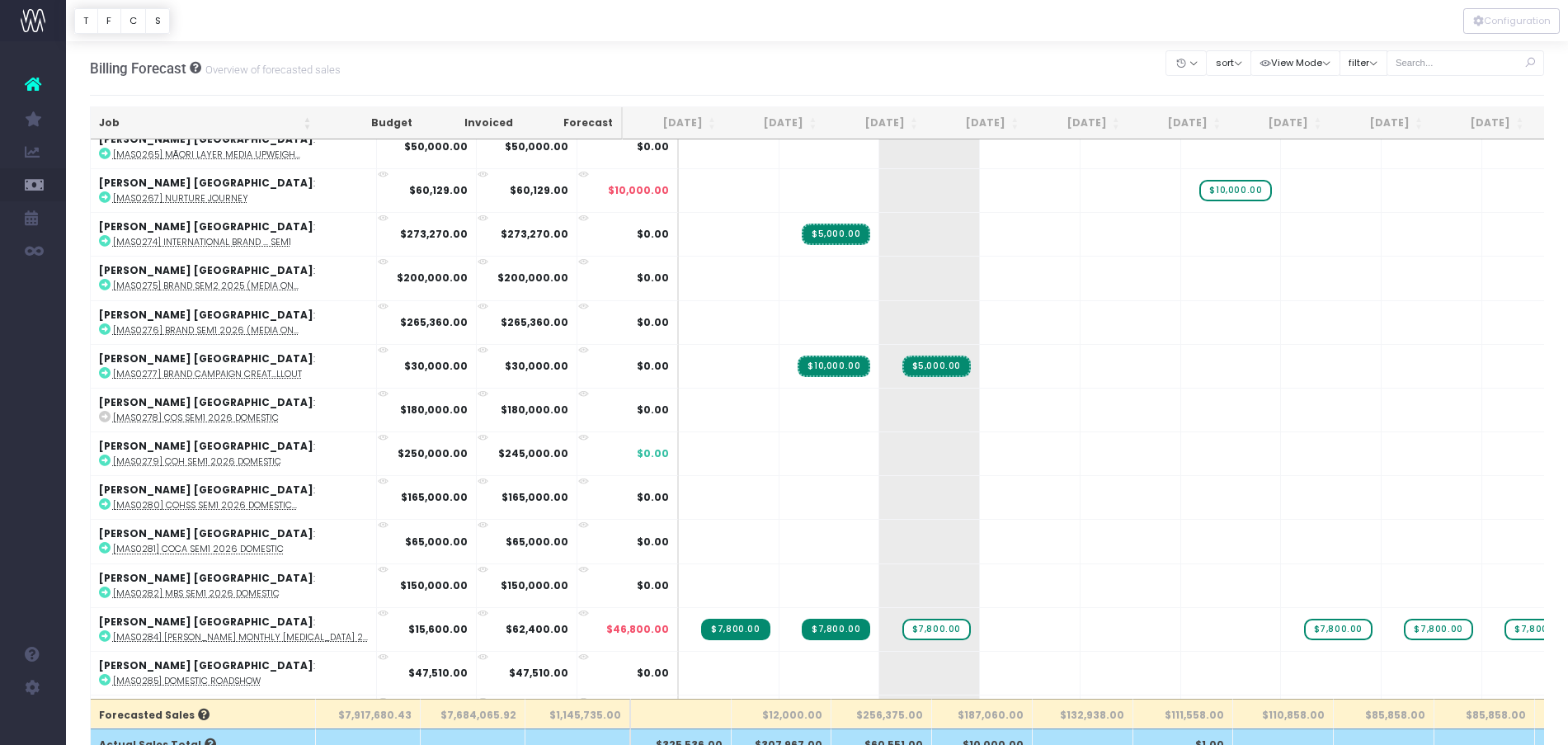
scroll to position [10557, 0]
click at [889, 130] on th "[DATE]" at bounding box center [874, 124] width 100 height 33
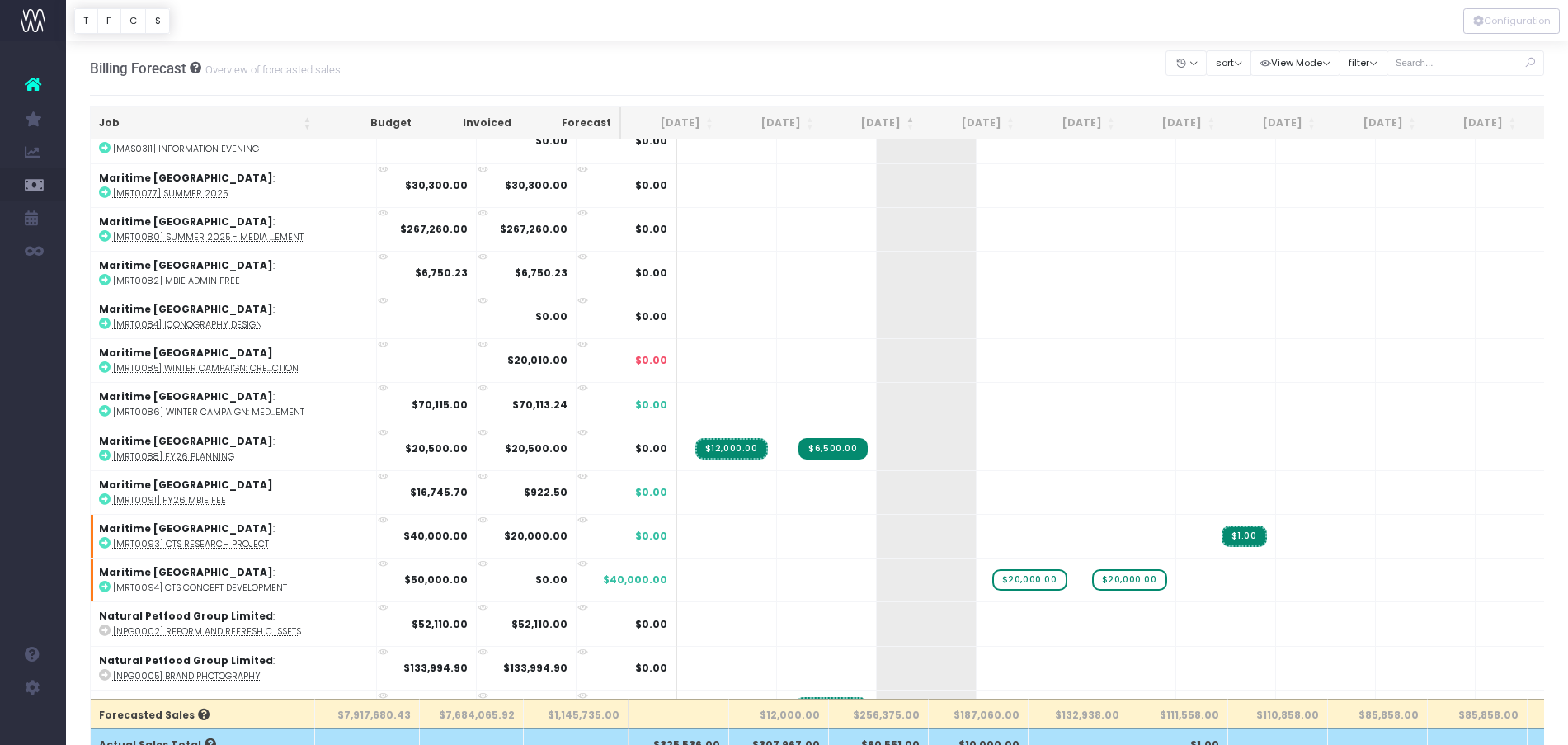
scroll to position [0, 0]
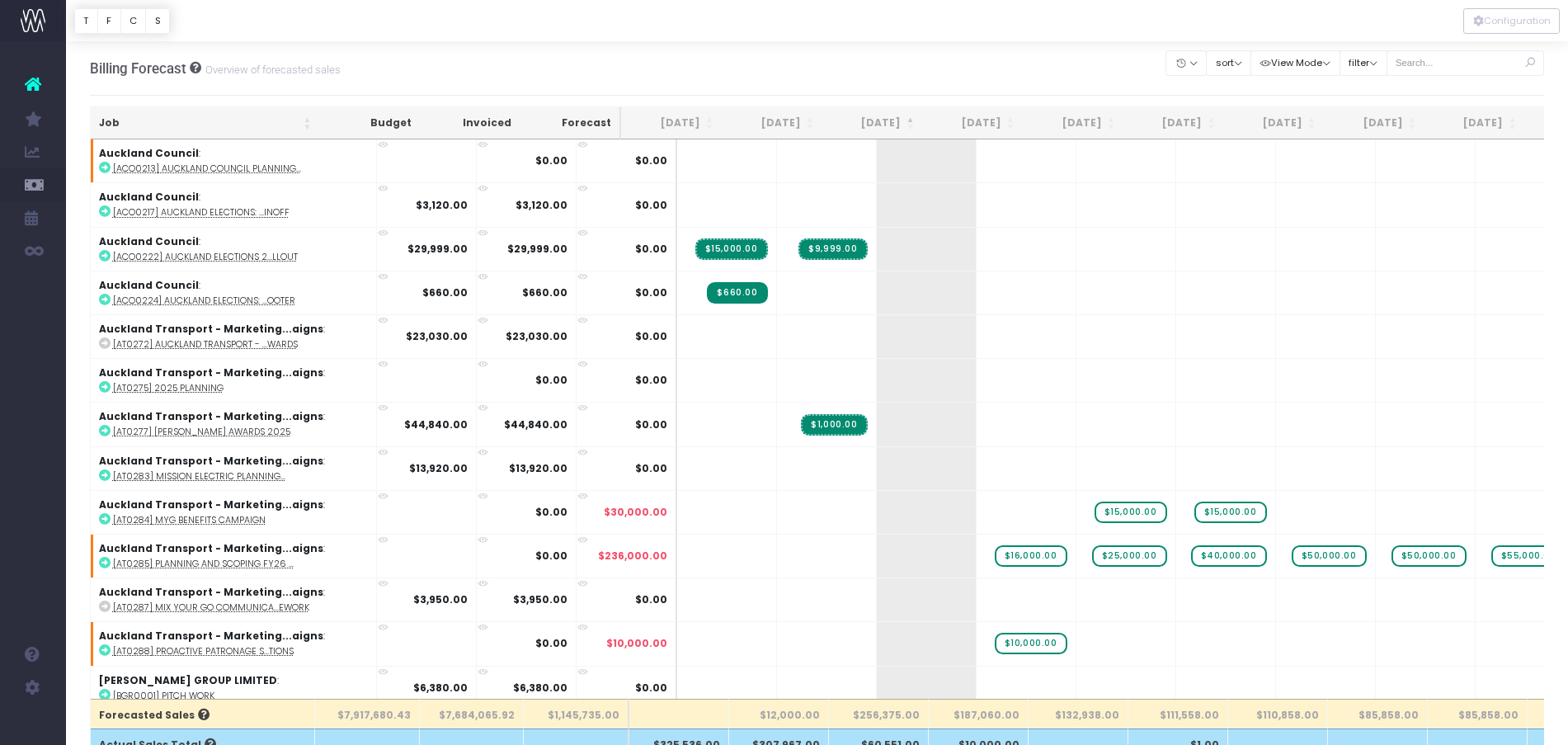
click at [889, 130] on th "[DATE]" at bounding box center [872, 124] width 100 height 33
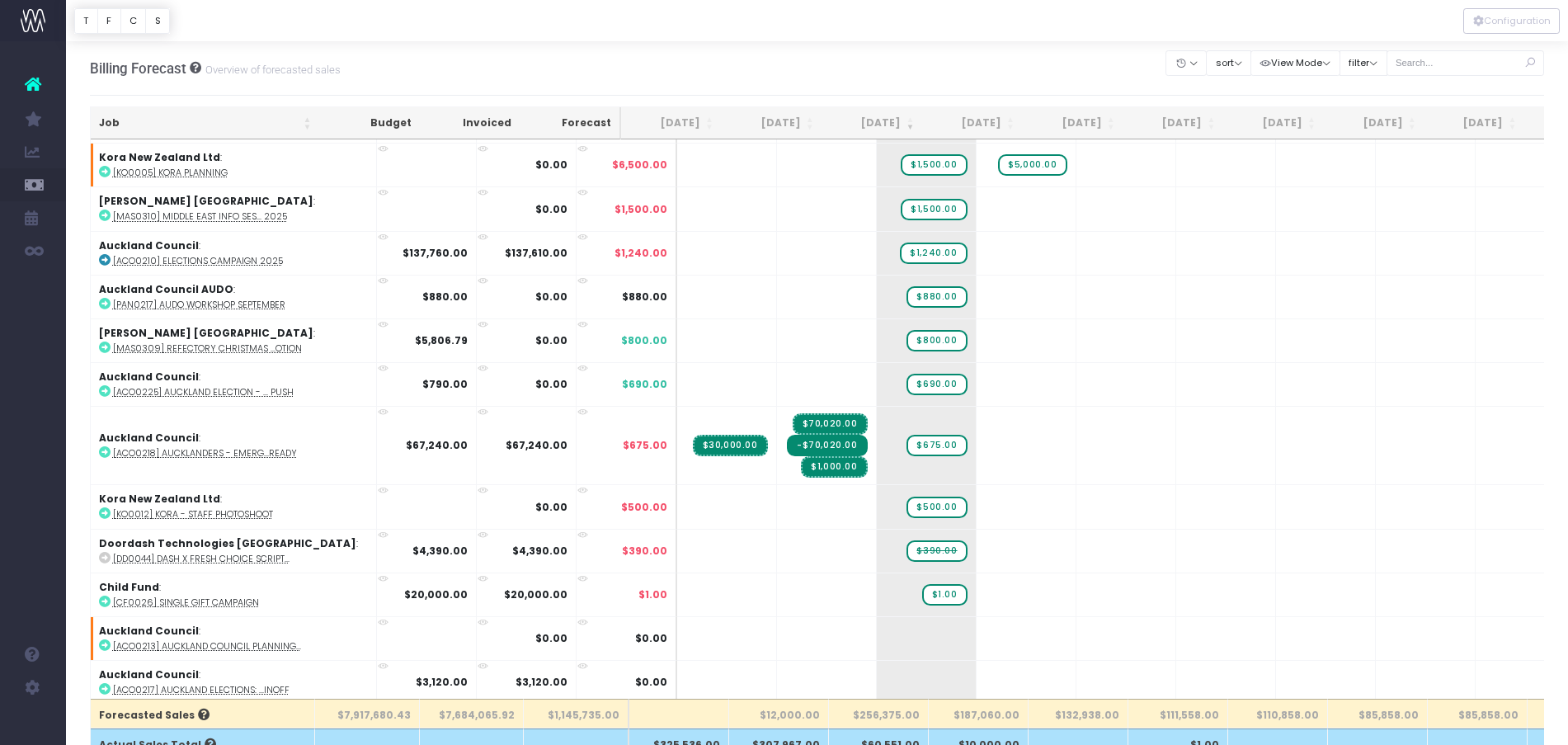
scroll to position [1654, 0]
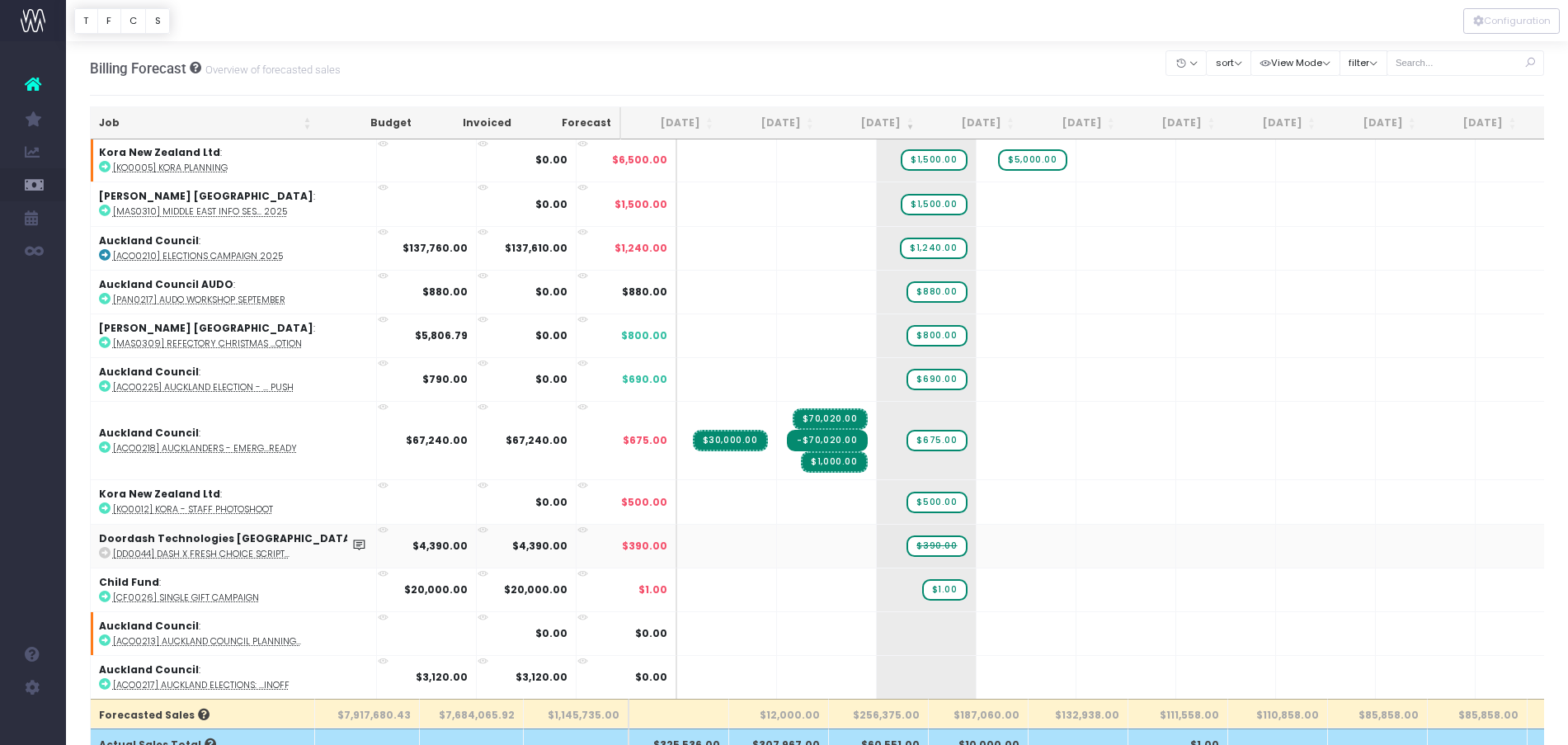
click at [212, 554] on abbr "[DD0044] Dash x Fresh Choice script..." at bounding box center [201, 554] width 176 height 13
